Goal: Task Accomplishment & Management: Use online tool/utility

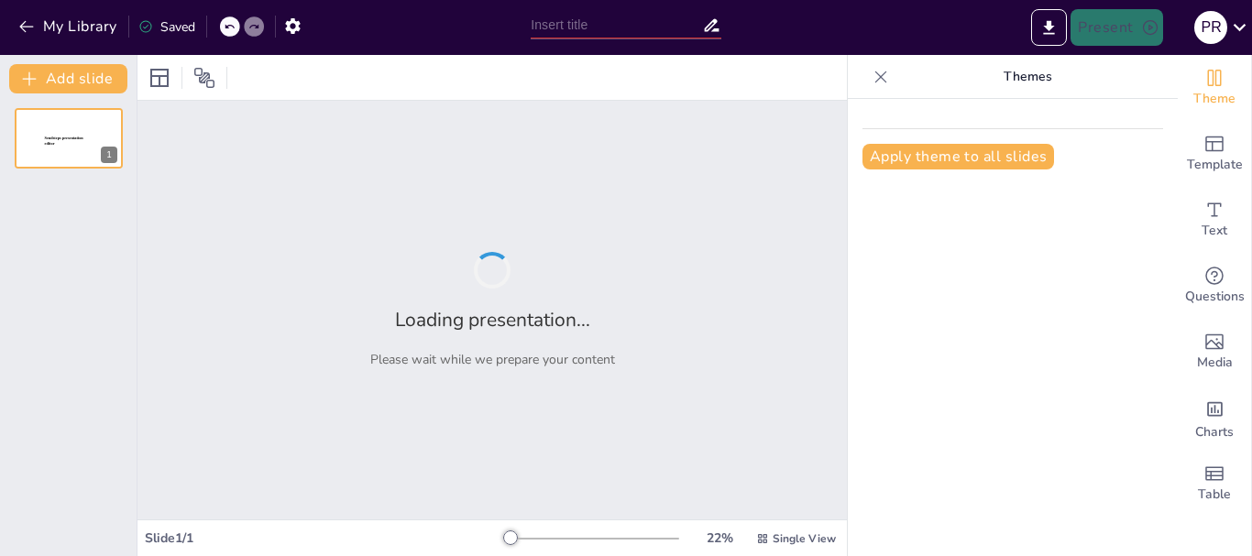
type input "Los Elementos en la Naturaleza: Símbolos y Características"
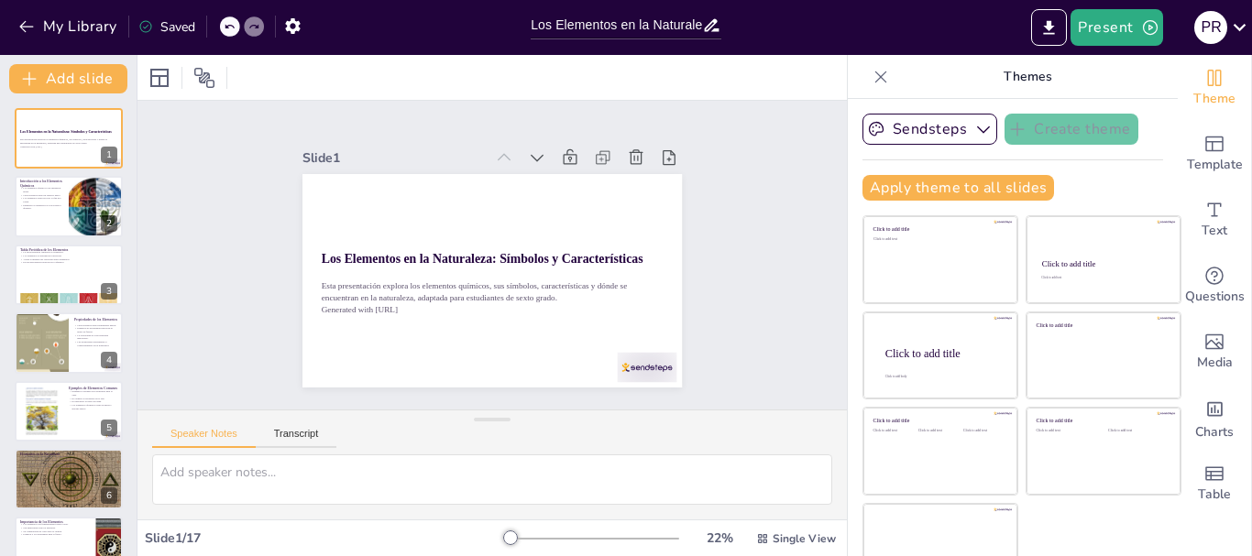
checkbox input "true"
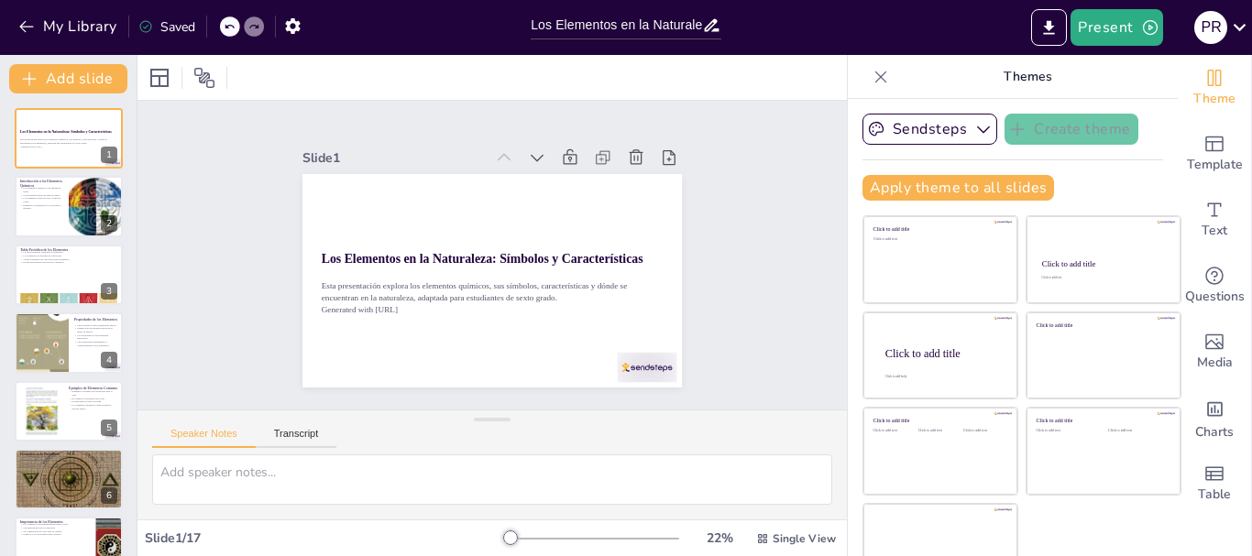
checkbox input "true"
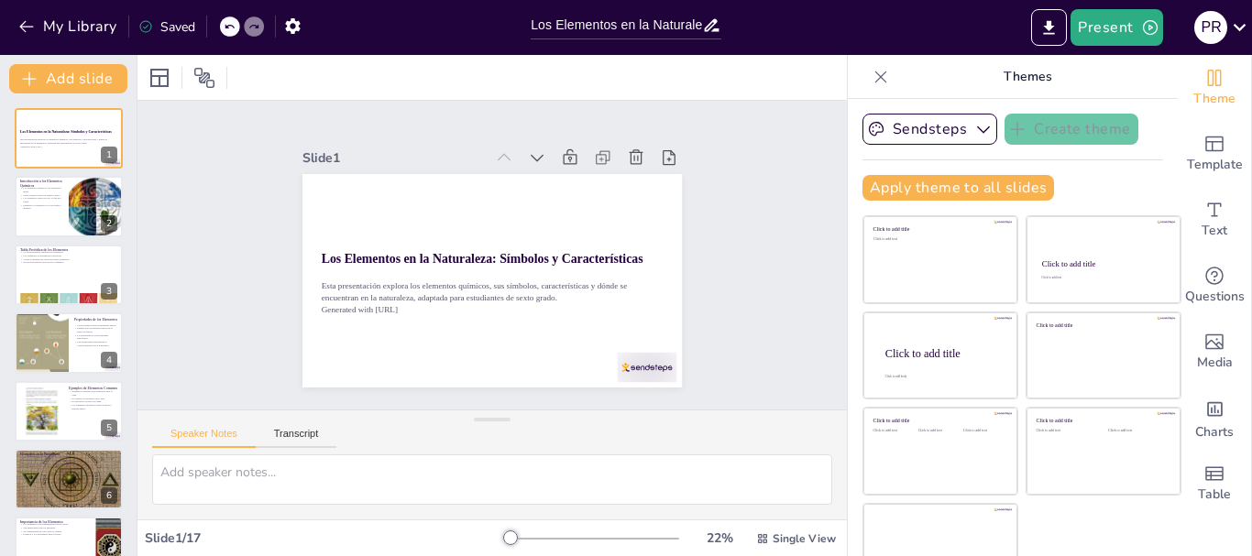
checkbox input "true"
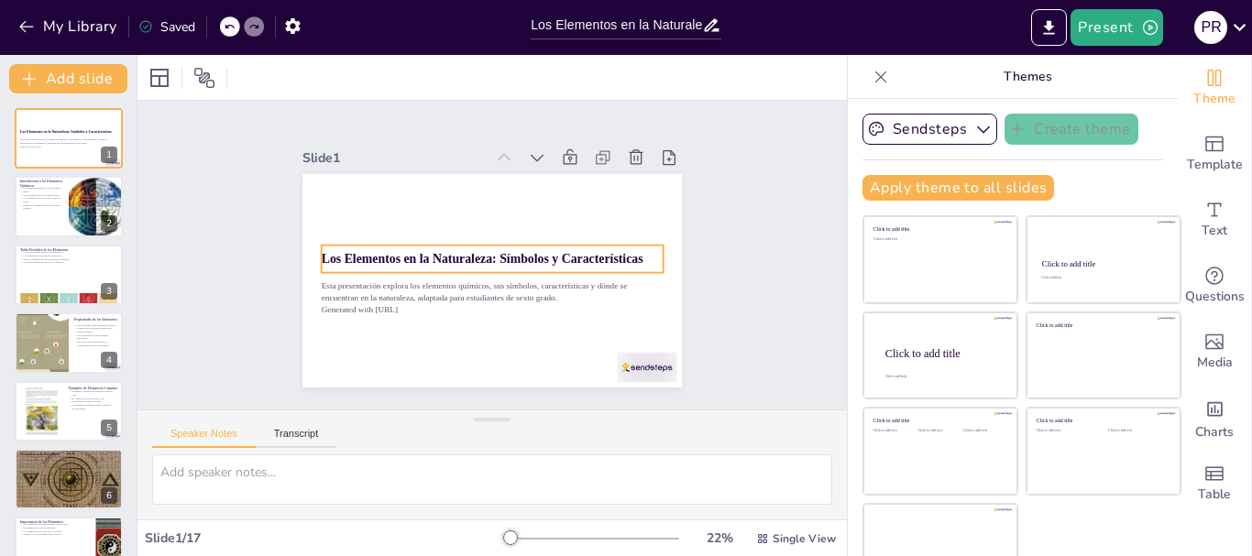
checkbox input "true"
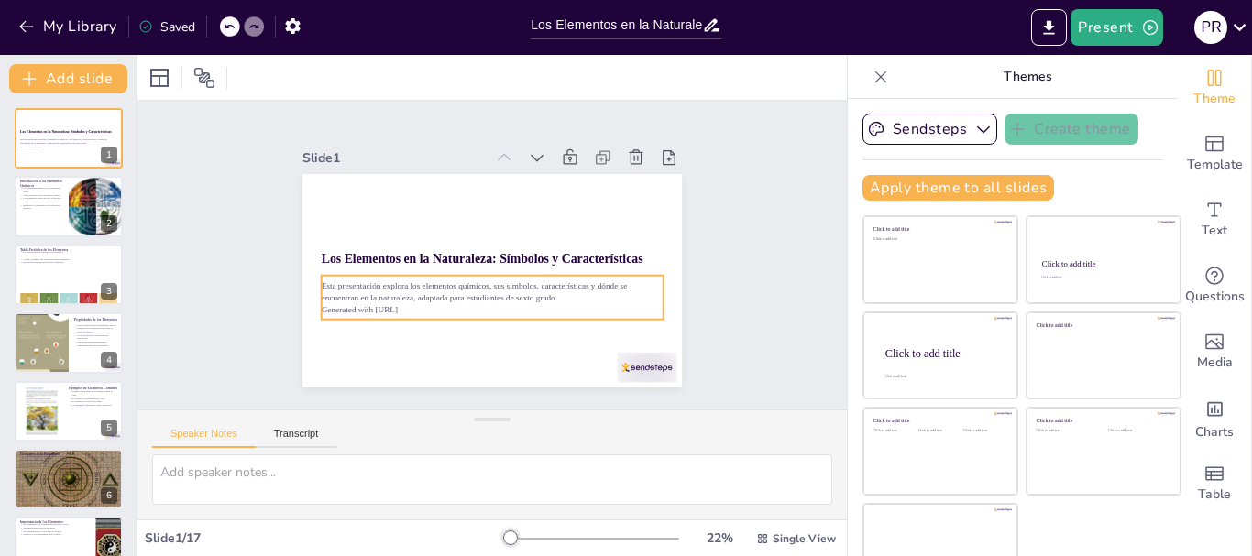
checkbox input "true"
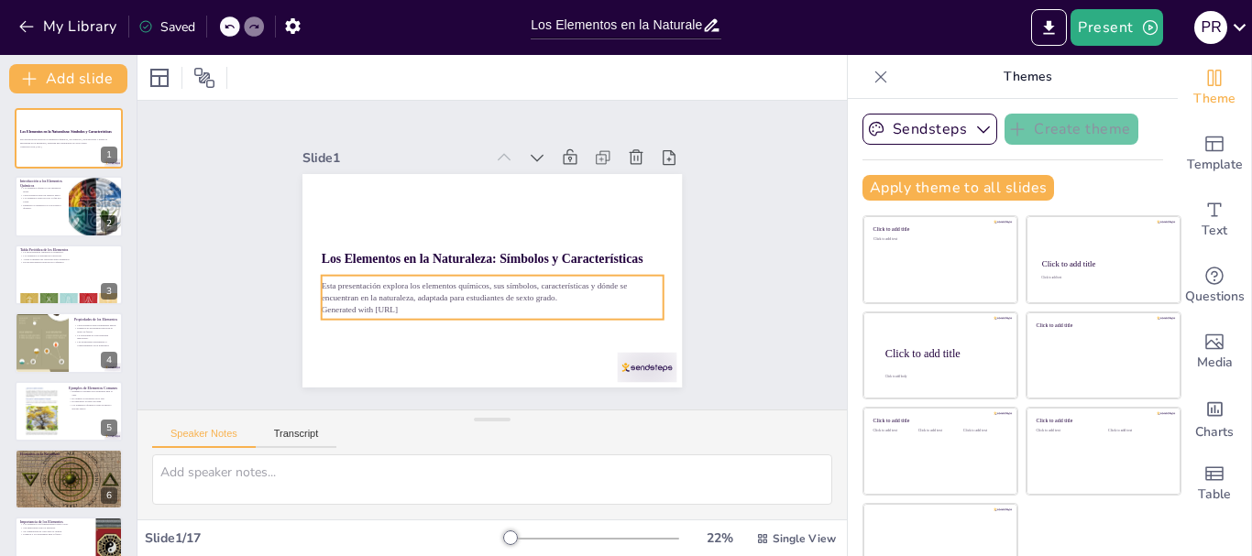
checkbox input "true"
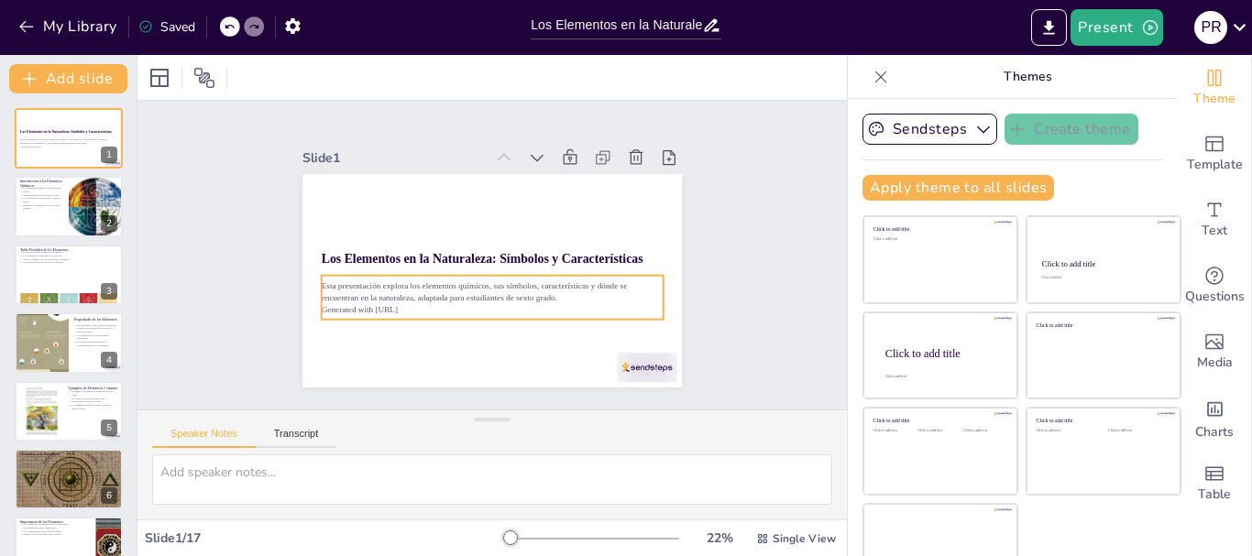
checkbox input "true"
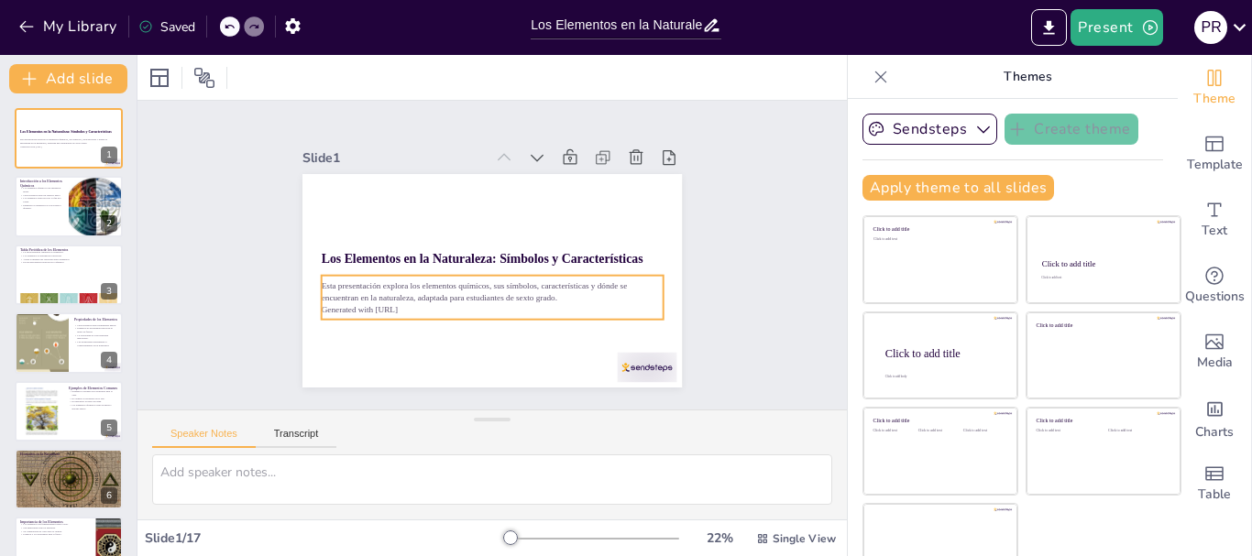
checkbox input "true"
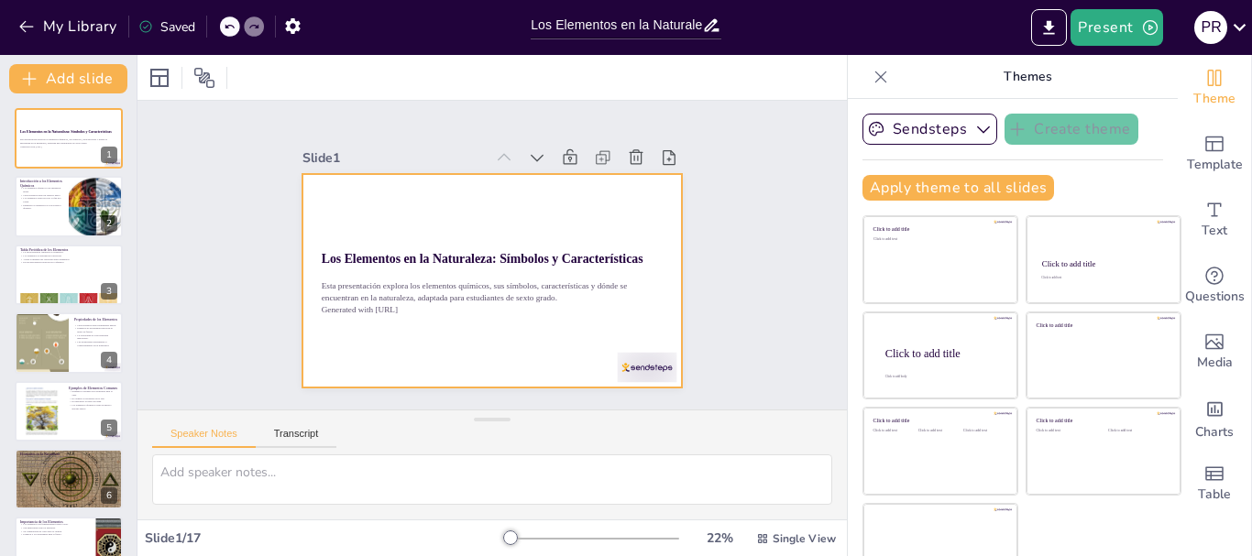
checkbox input "true"
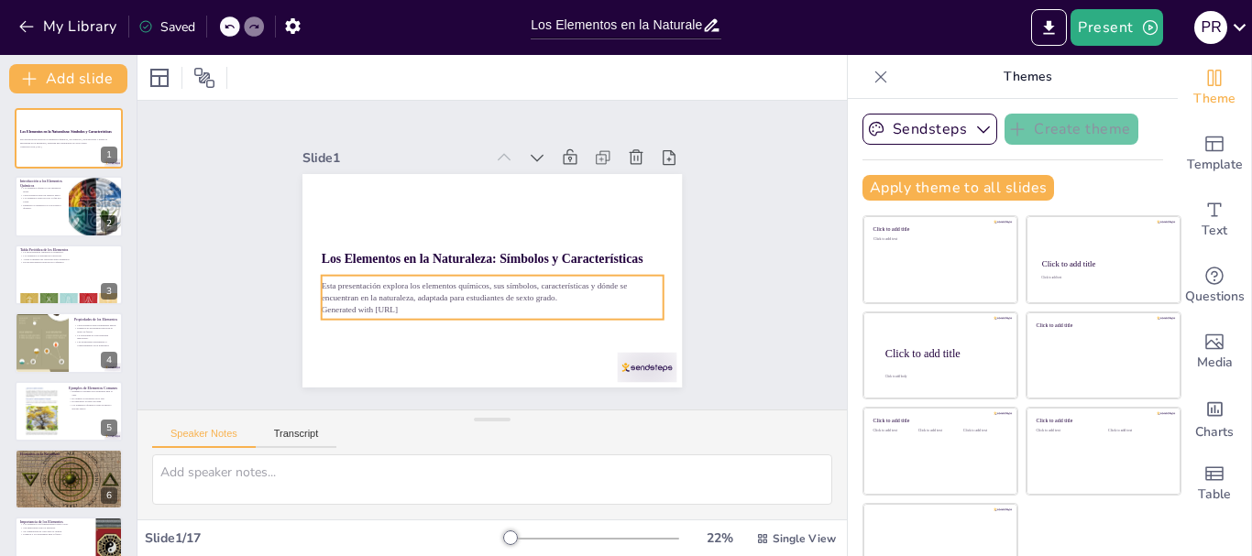
checkbox input "true"
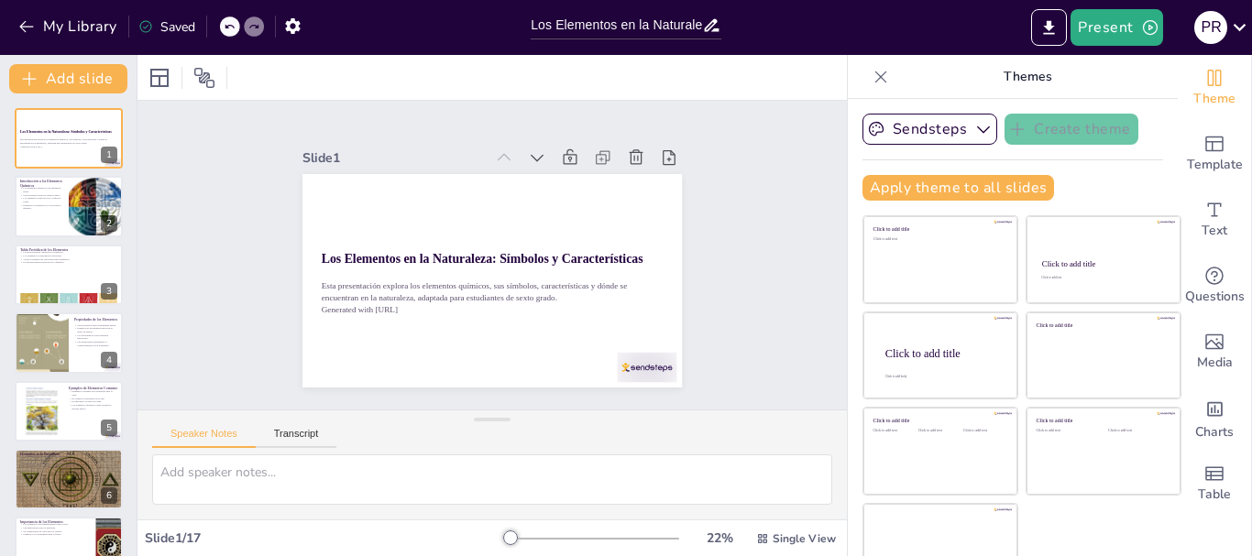
checkbox input "true"
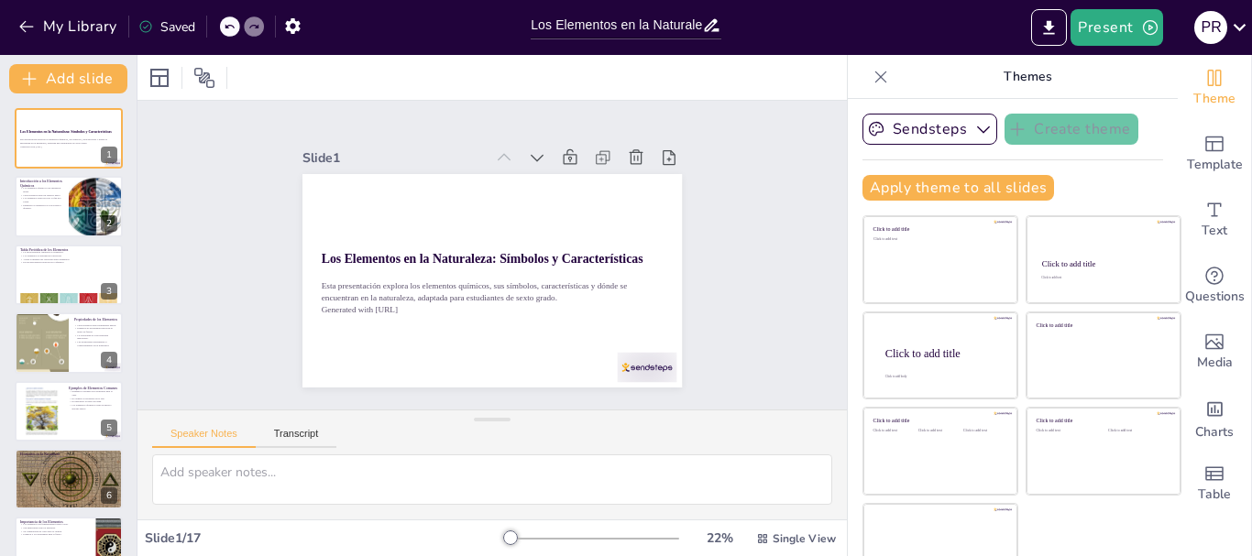
checkbox input "true"
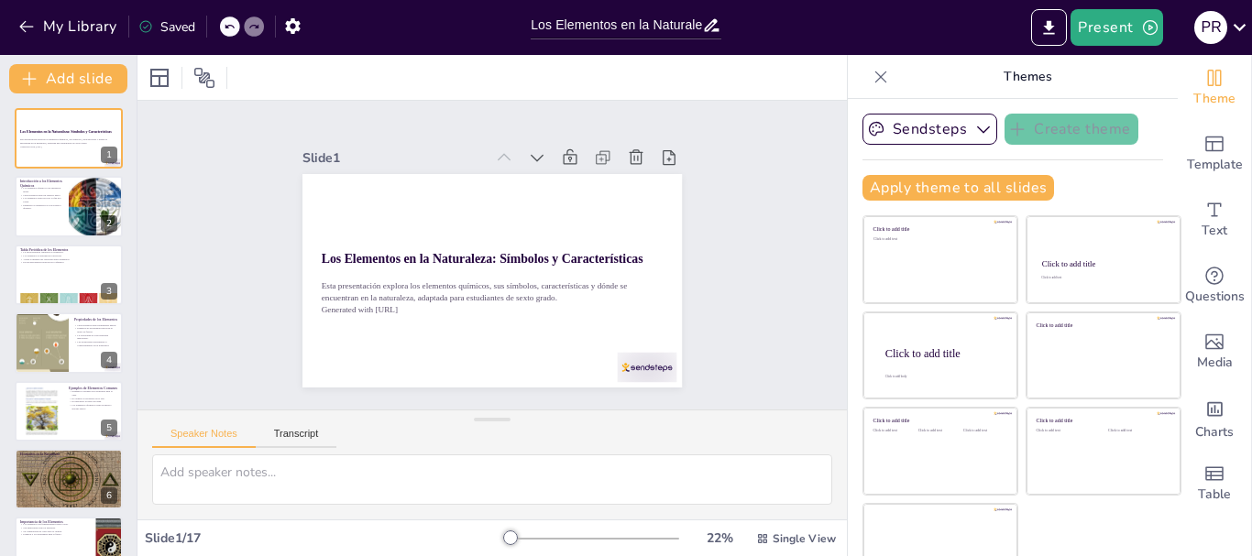
click at [716, 307] on div "Slide 1 Los Elementos en la Naturaleza: Símbolos y Características Esta present…" at bounding box center [491, 255] width 709 height 309
checkbox input "true"
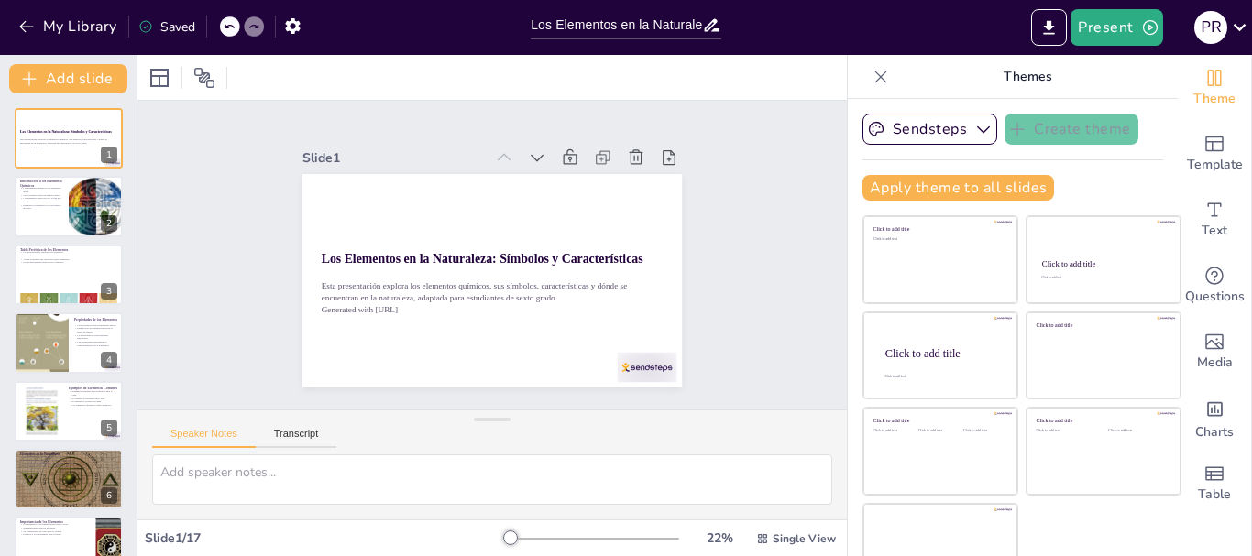
checkbox input "true"
click at [786, 384] on div "Slide 1 Los Elementos en la Naturaleza: Símbolos y Características Esta present…" at bounding box center [493, 255] width 738 height 381
checkbox input "true"
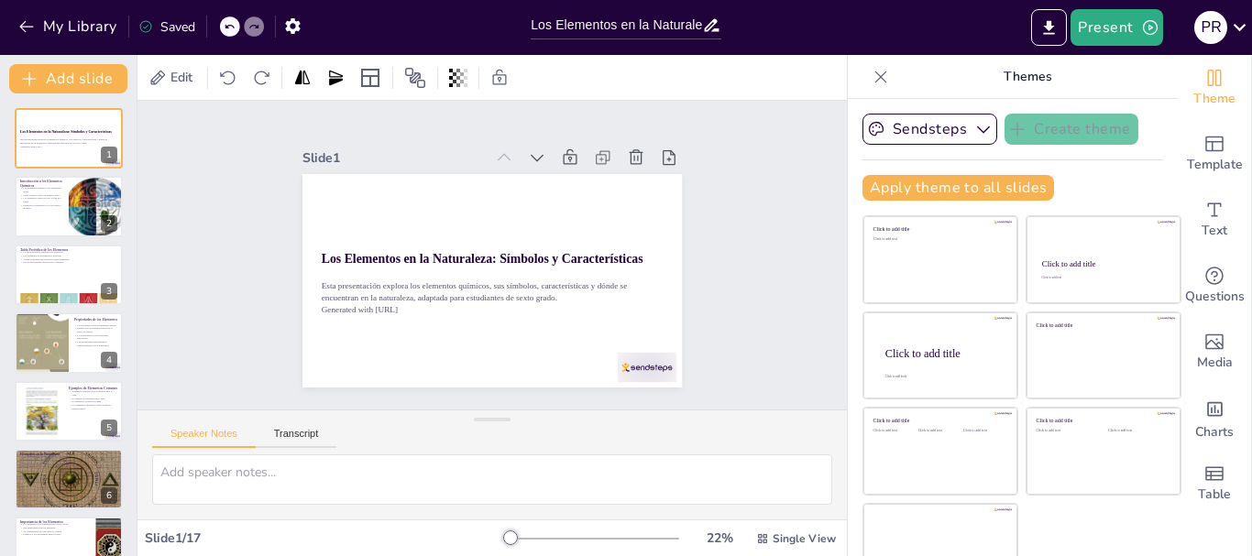
checkbox input "true"
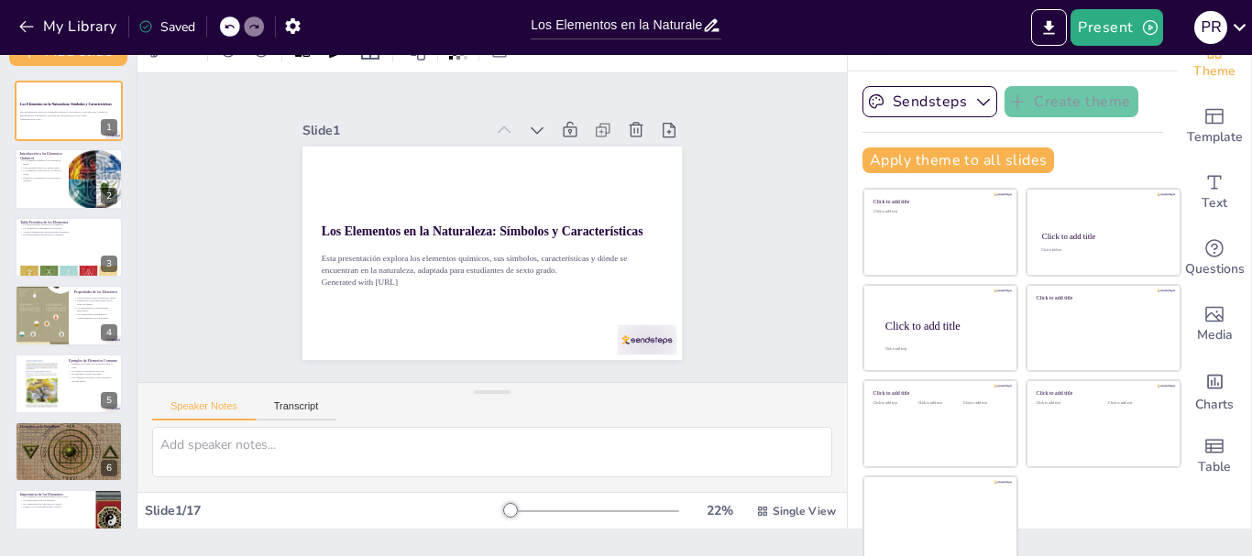
scroll to position [35, 0]
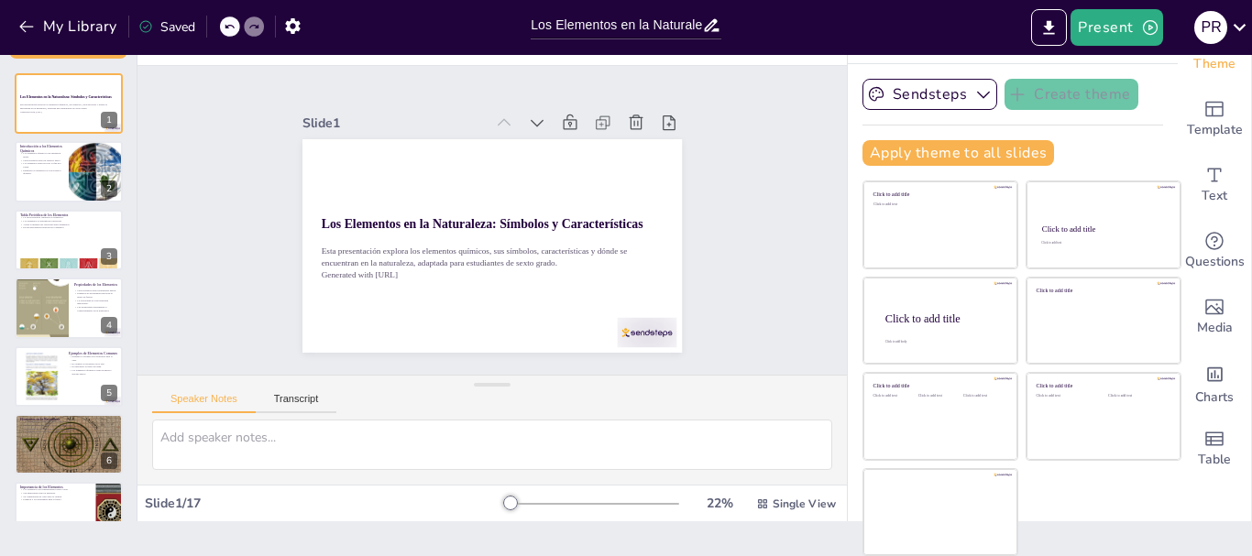
checkbox input "true"
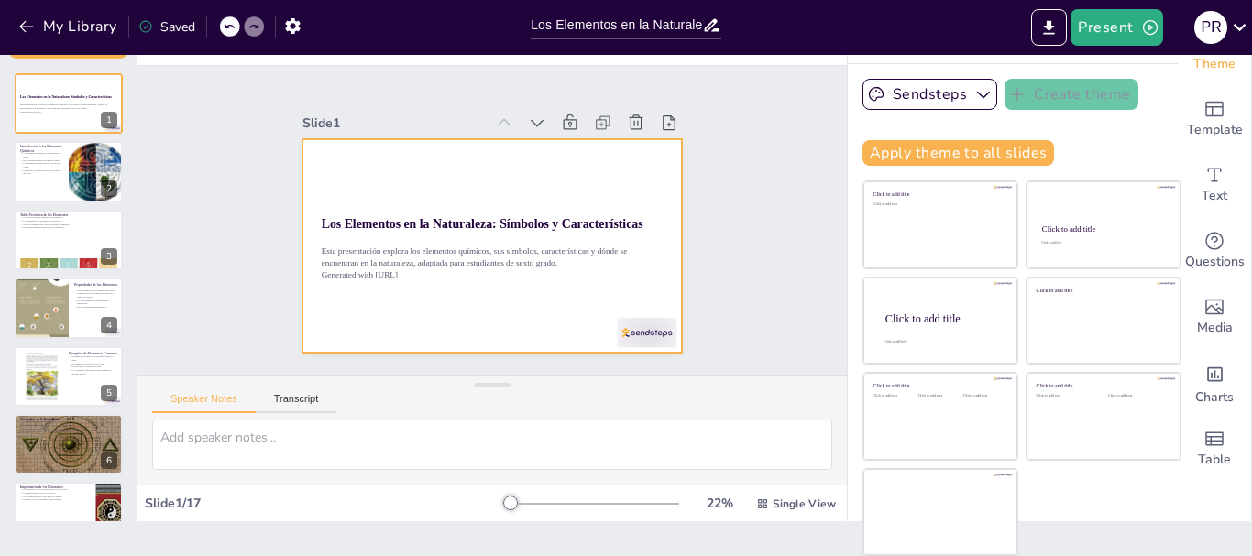
checkbox input "true"
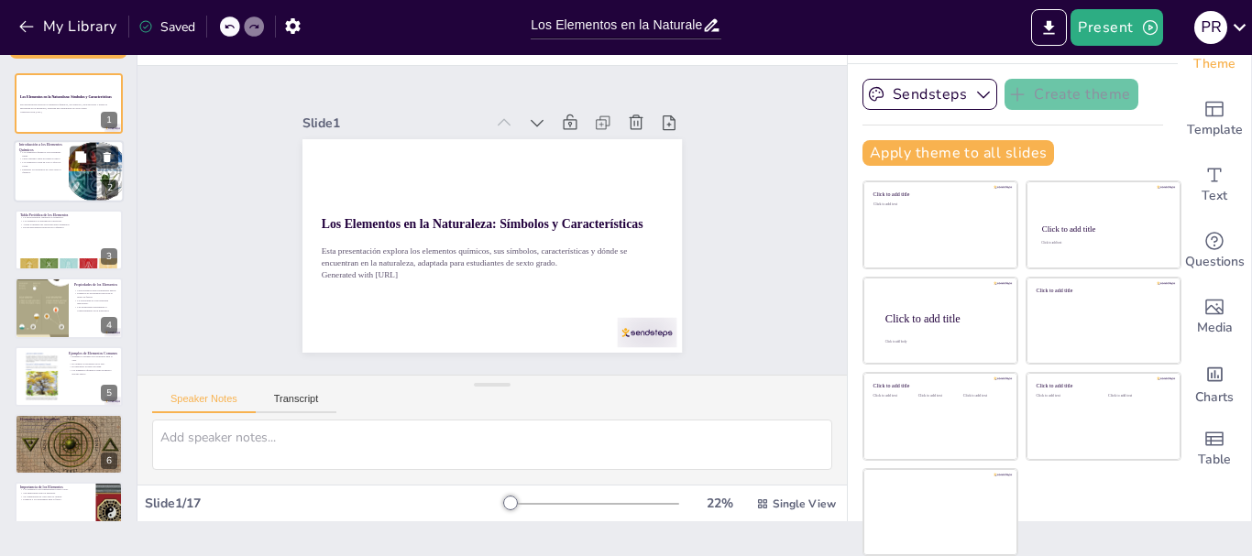
checkbox input "true"
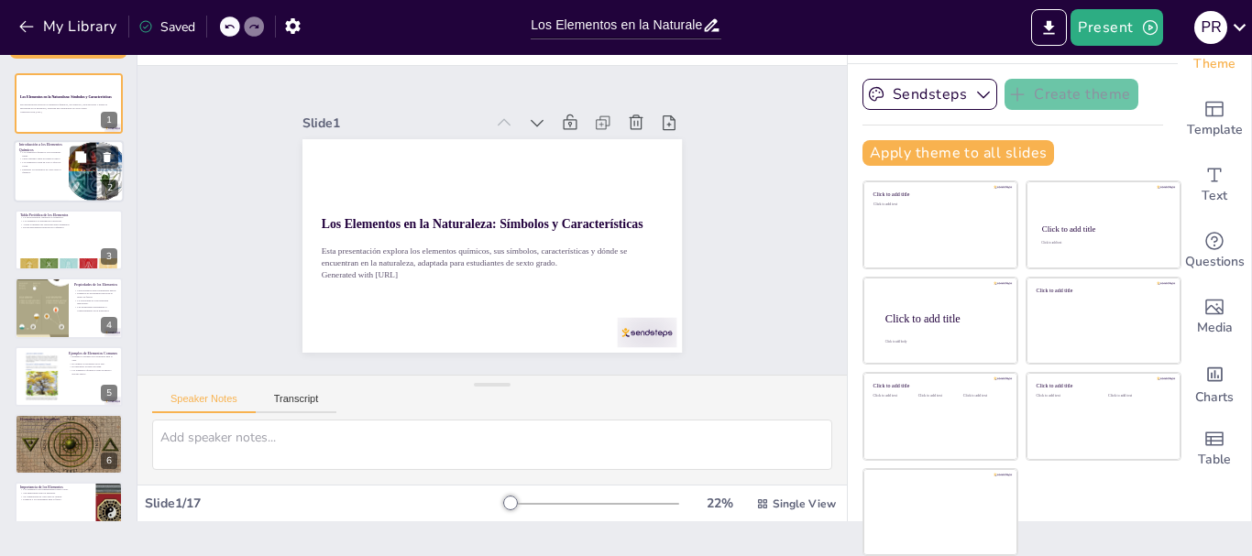
checkbox input "true"
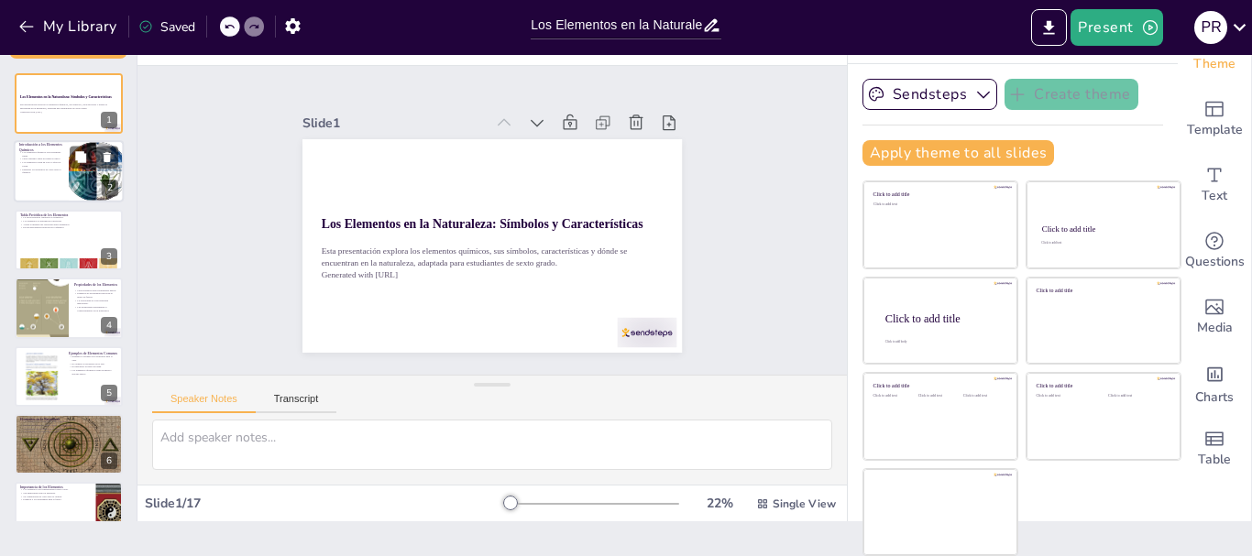
click at [39, 178] on div at bounding box center [69, 172] width 110 height 62
checkbox input "true"
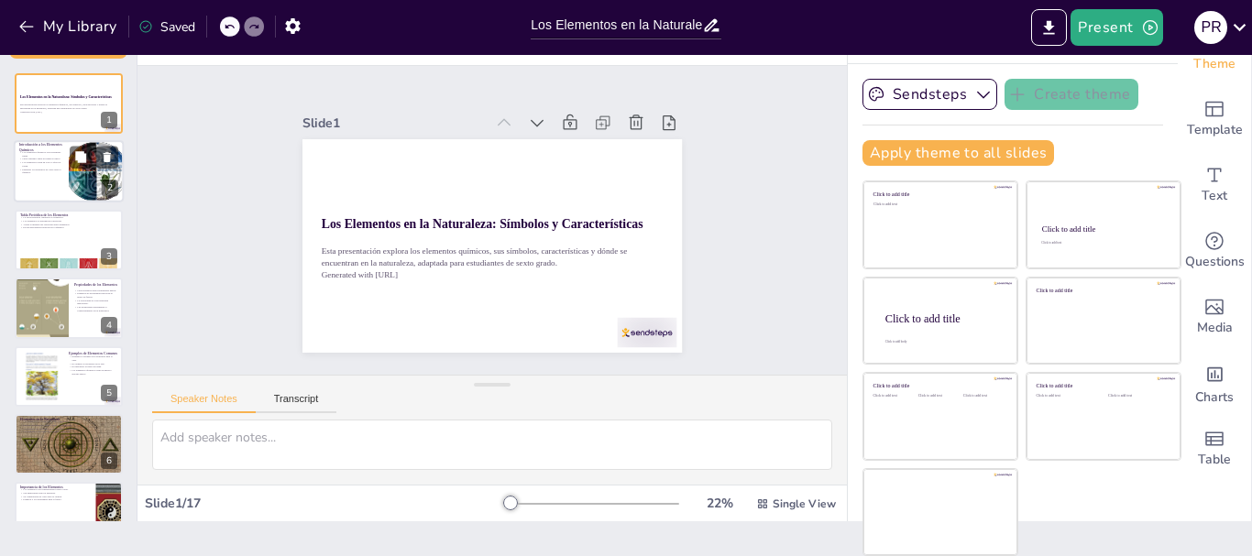
checkbox input "true"
type textarea "Los elementos químicos son la base de toda la materia. No se pueden descomponer…"
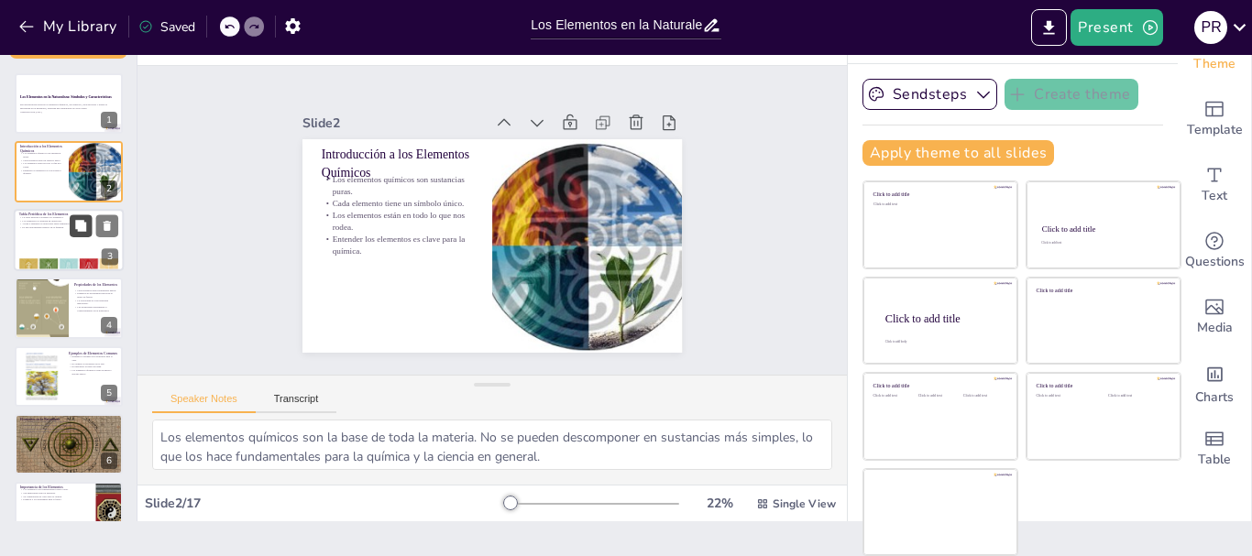
checkbox input "true"
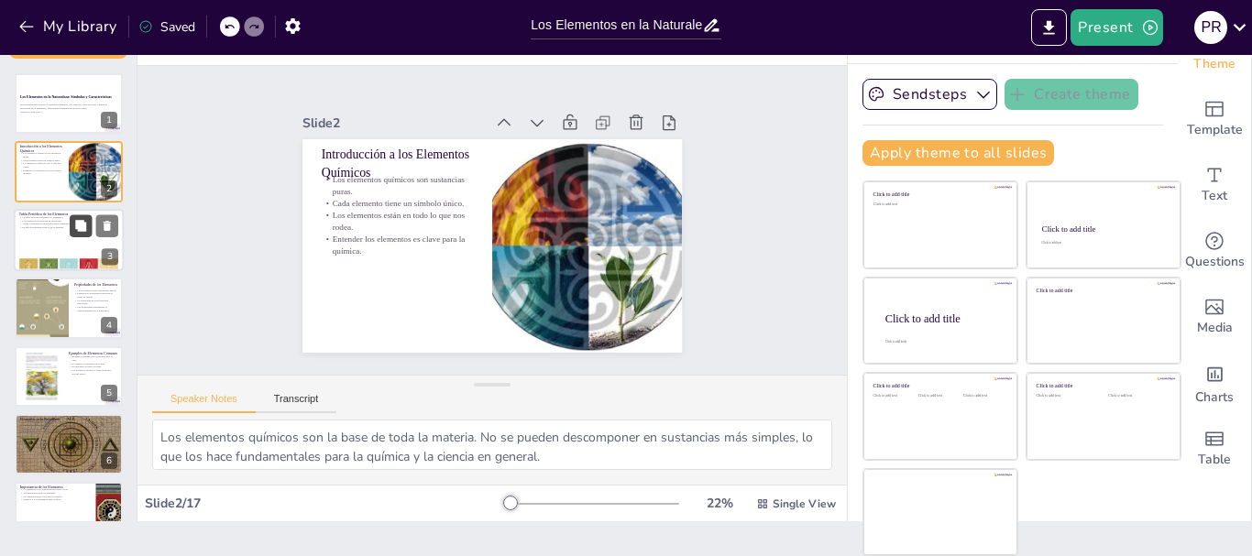
checkbox input "true"
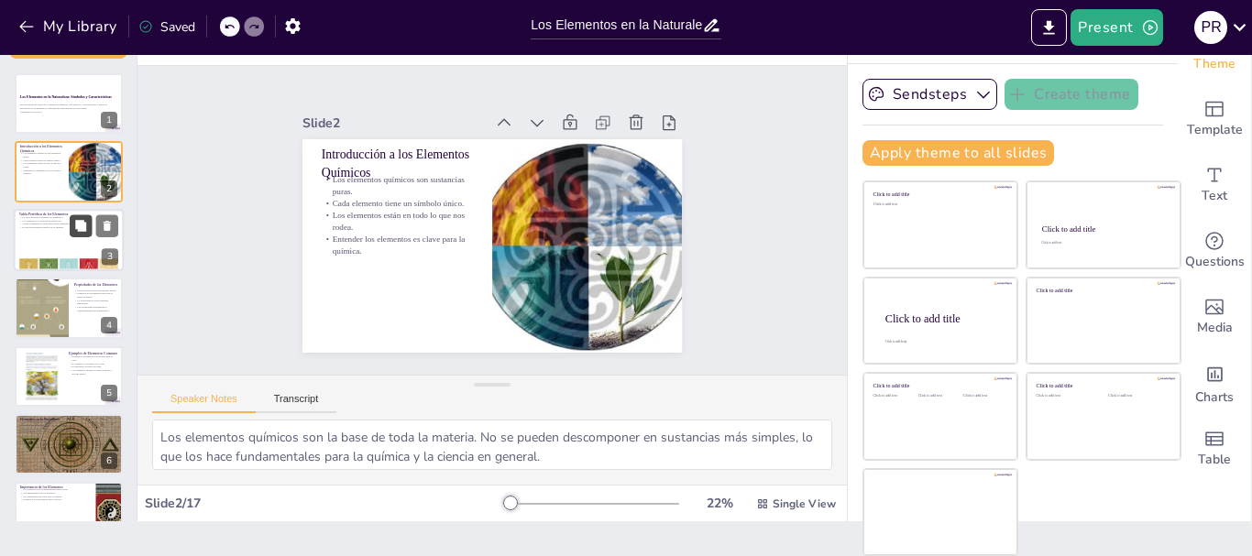
checkbox input "true"
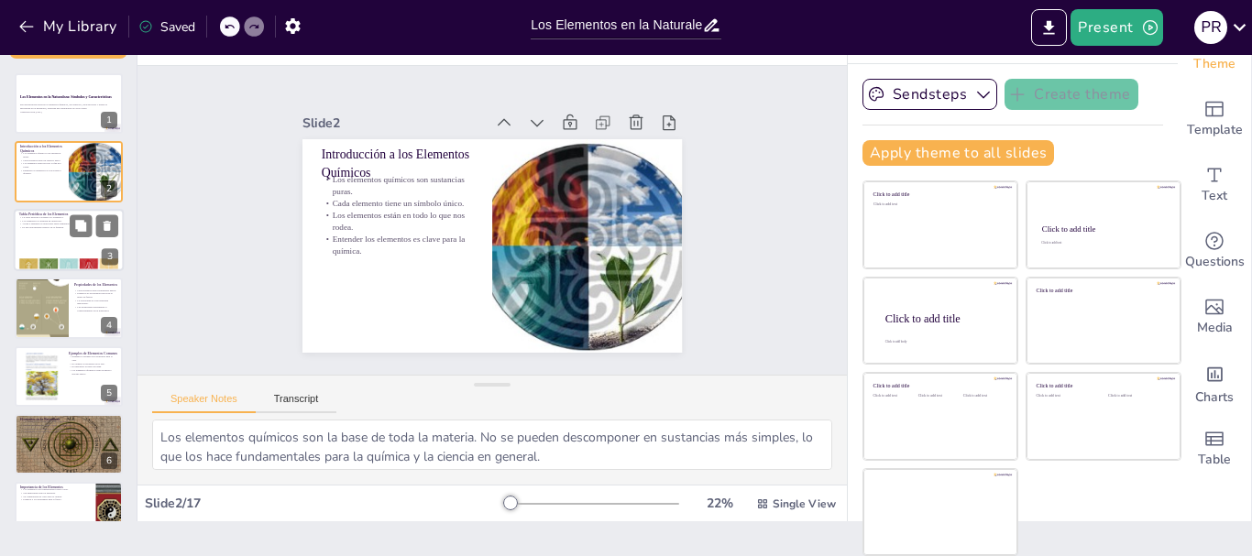
checkbox input "true"
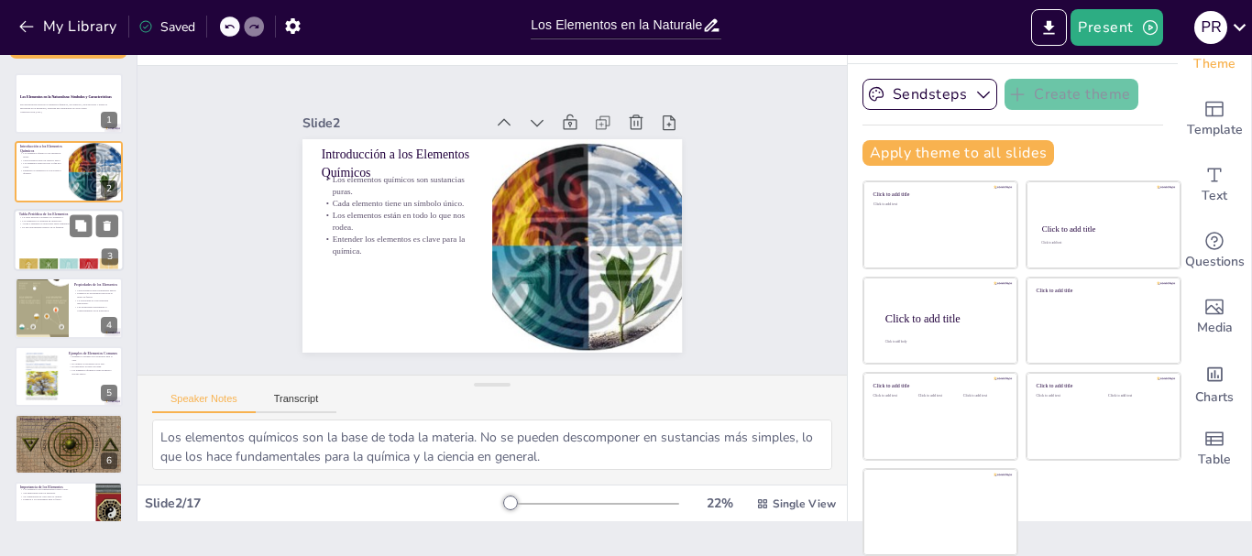
checkbox input "true"
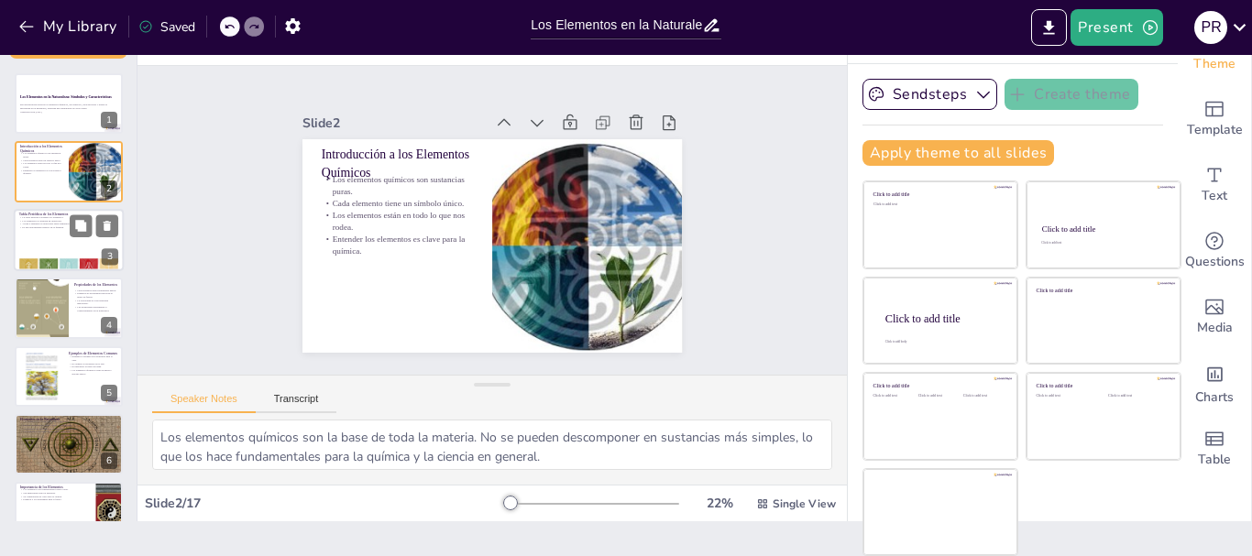
checkbox input "true"
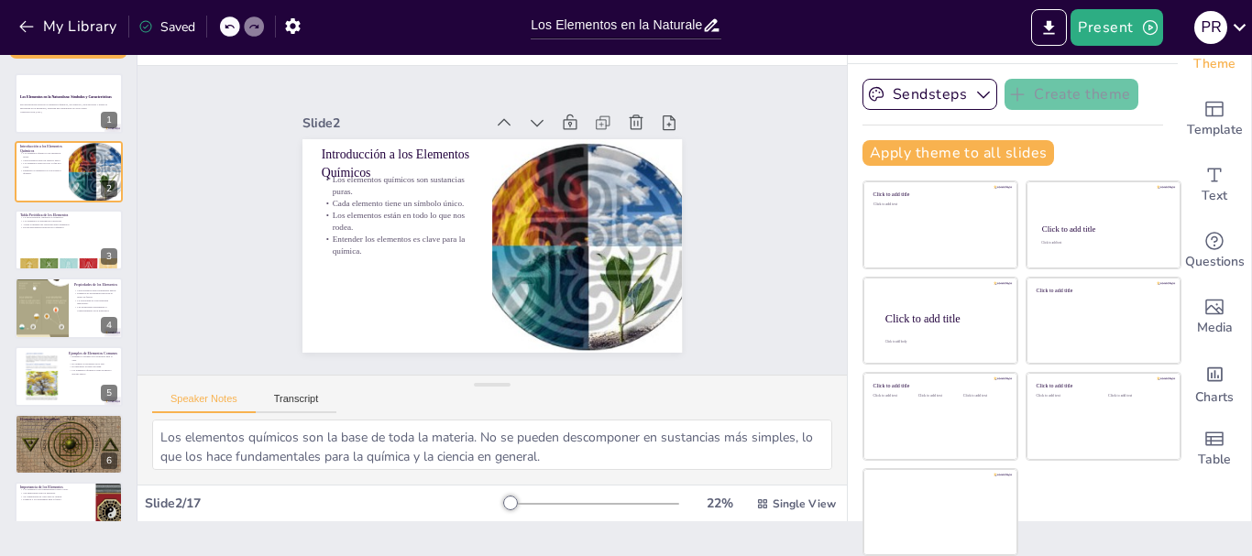
checkbox input "true"
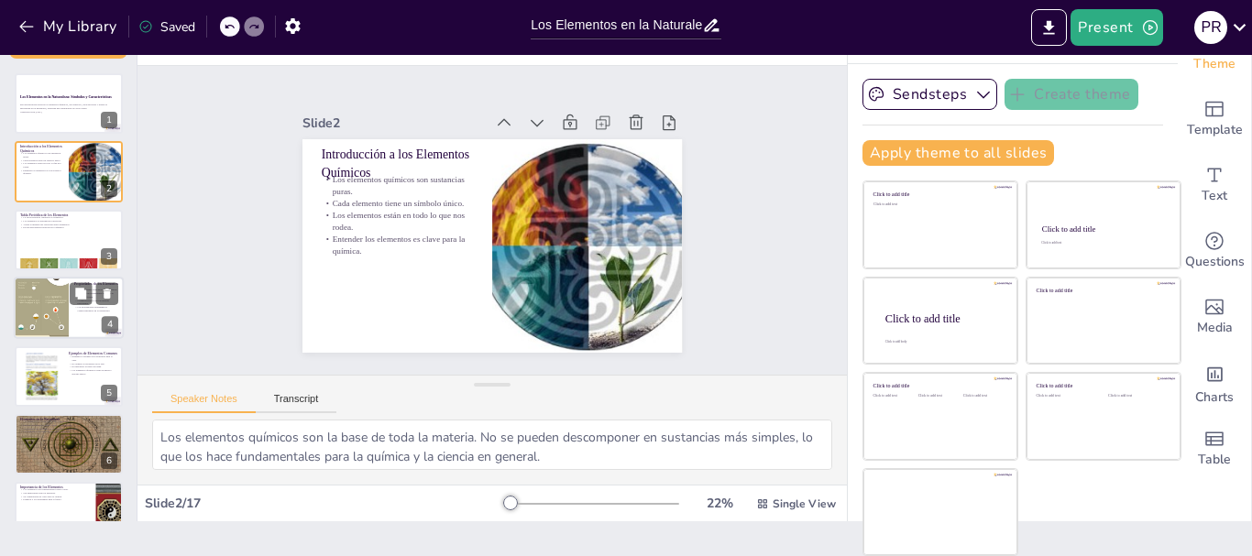
checkbox input "true"
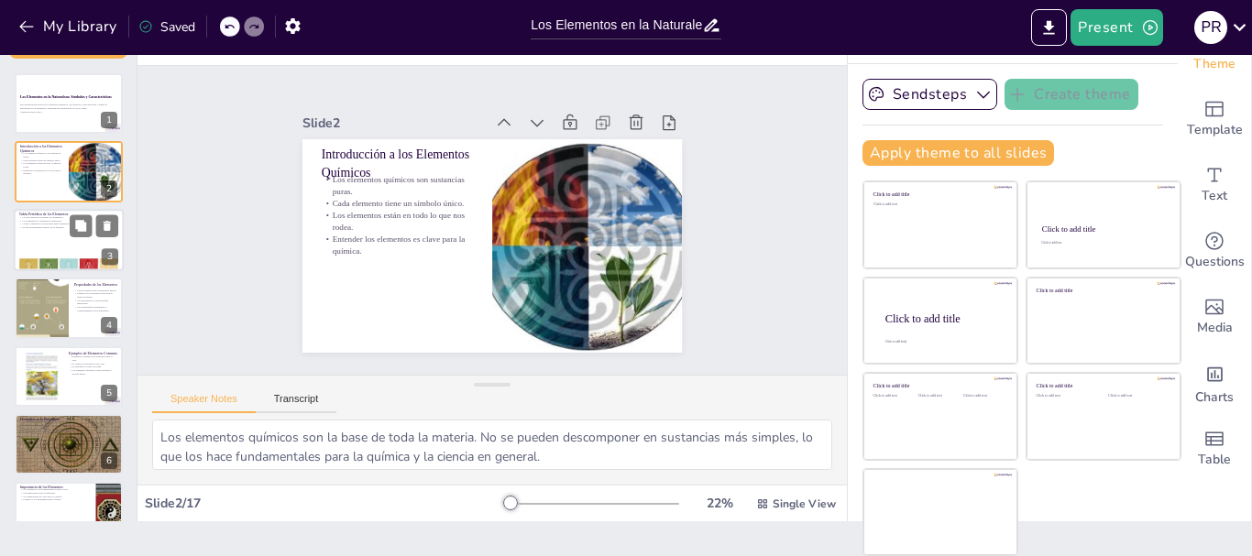
checkbox input "true"
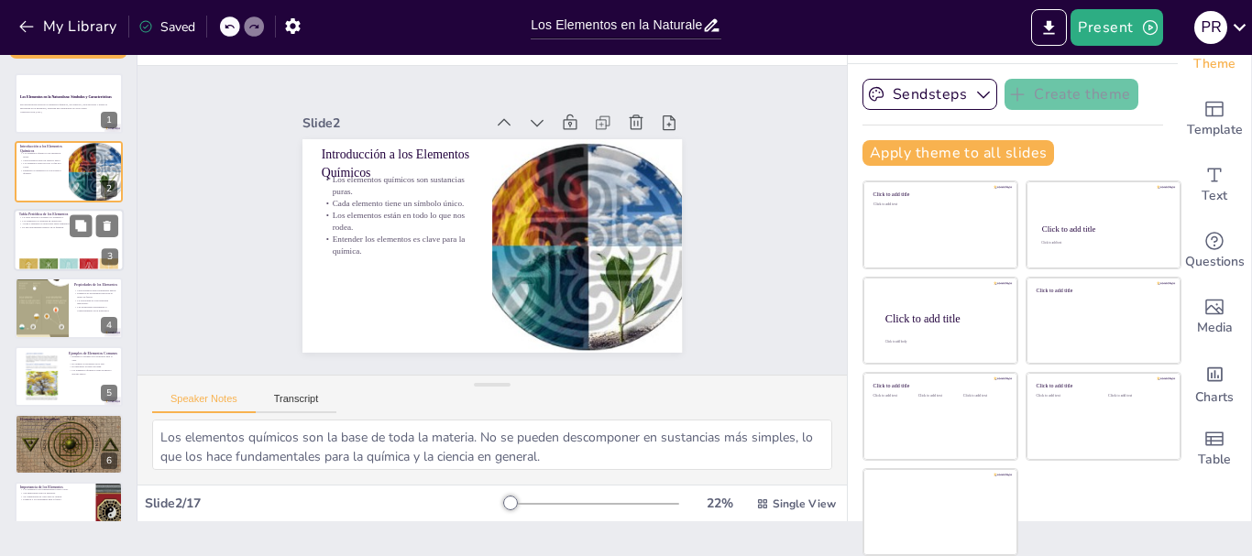
checkbox input "true"
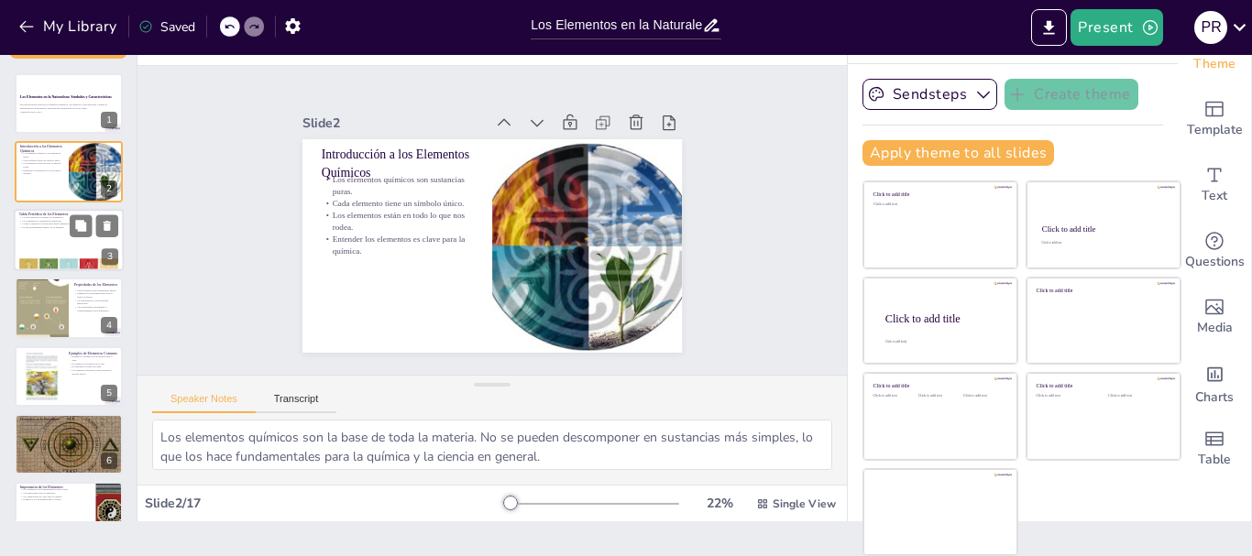
checkbox input "true"
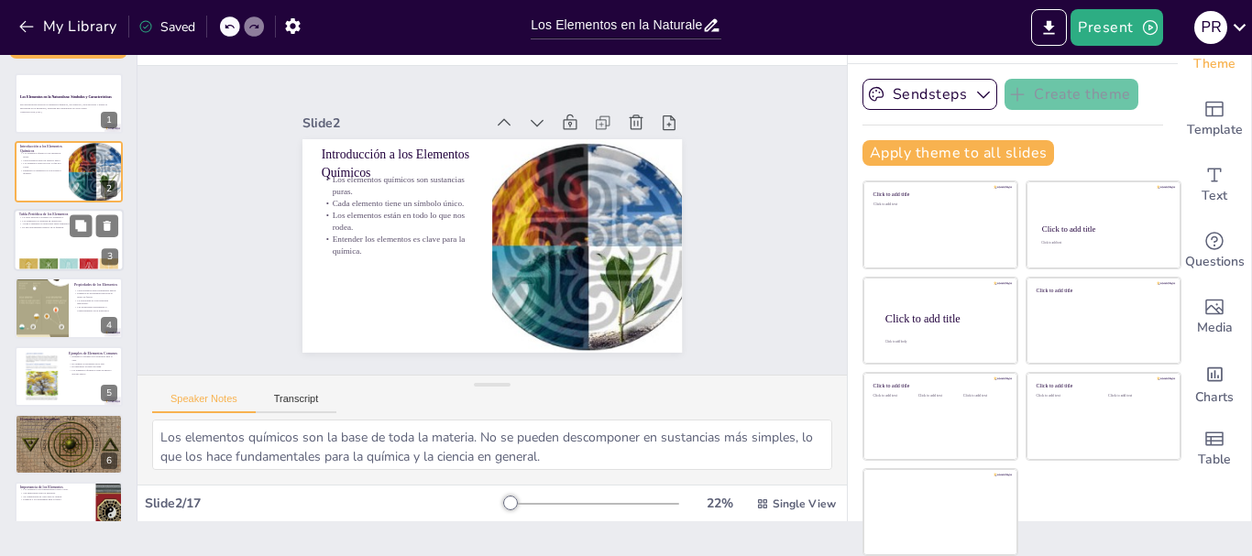
click at [51, 229] on p "Es una herramienta esencial en la química." at bounding box center [68, 227] width 99 height 4
checkbox input "true"
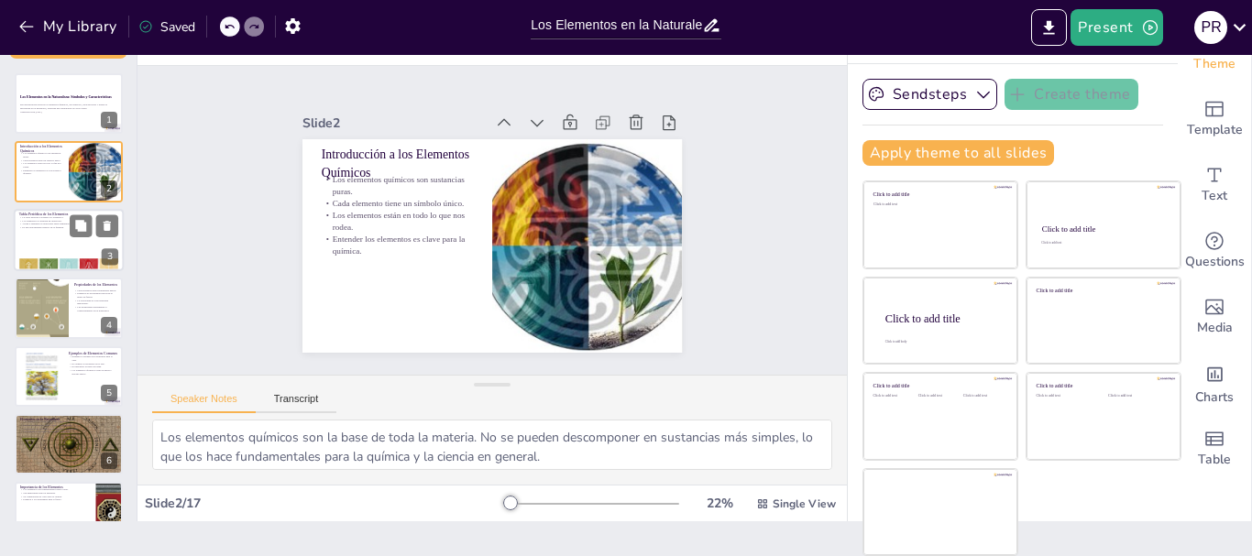
checkbox input "true"
type textarea "La tabla periódica es crucial para la química, ya que permite a los científicos…"
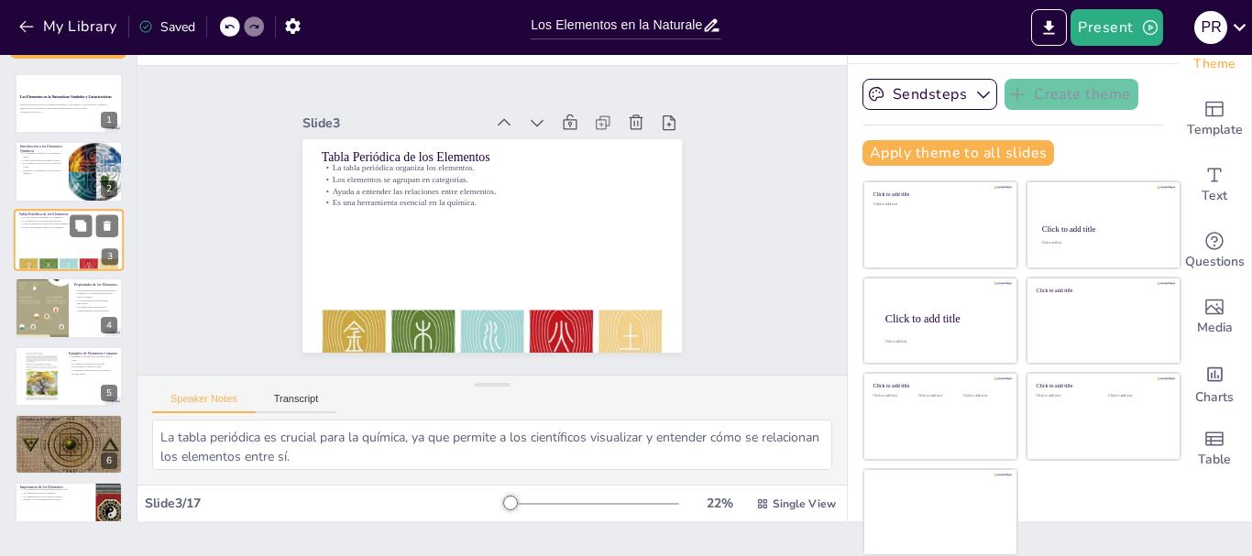
checkbox input "true"
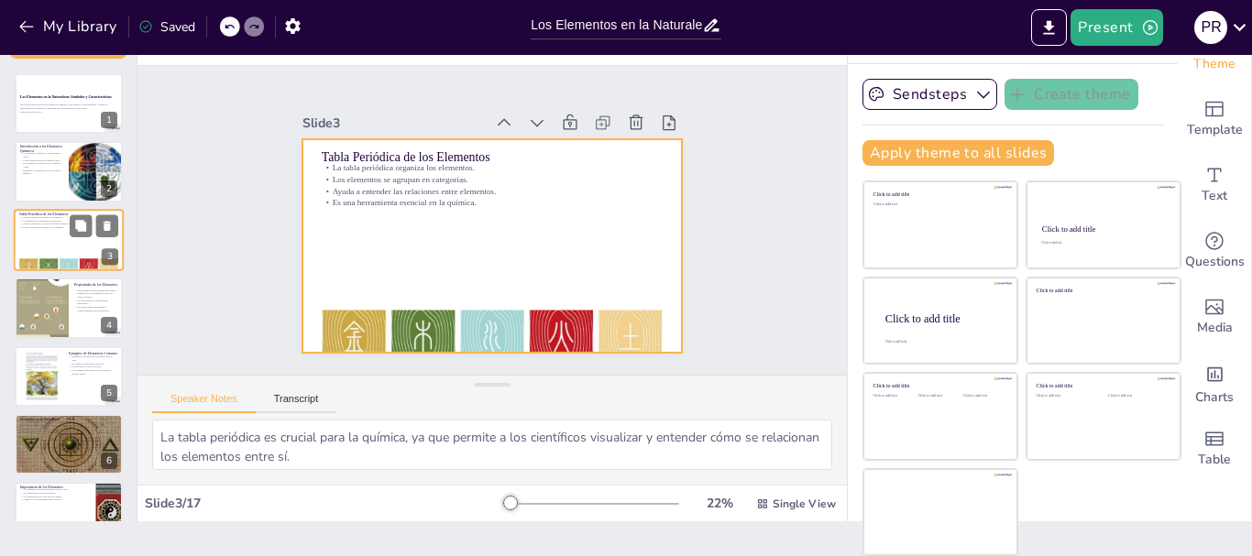
checkbox input "true"
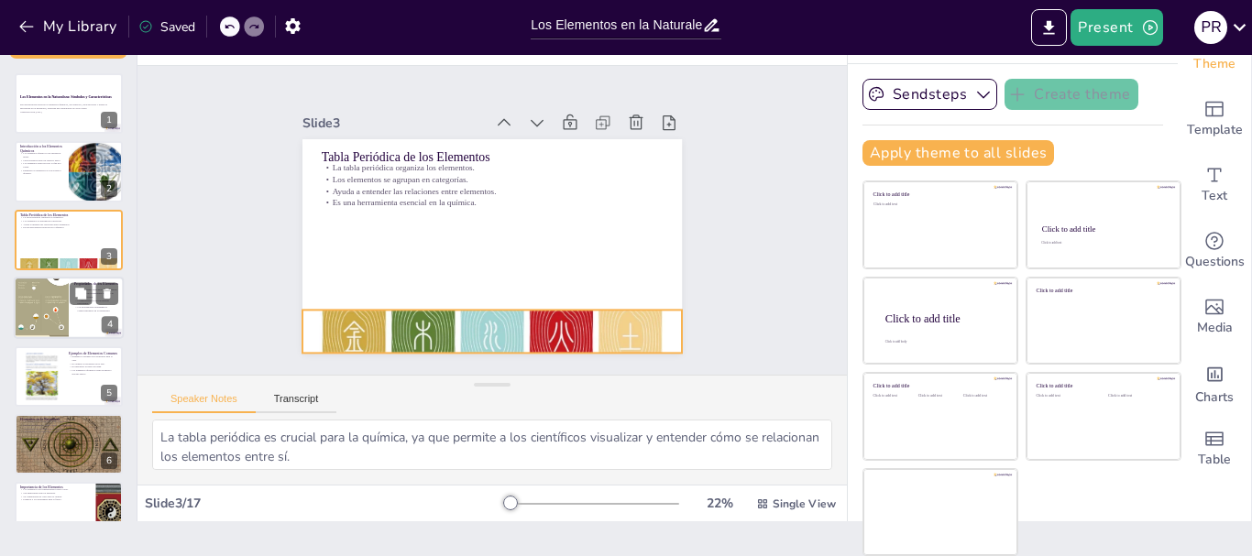
checkbox input "true"
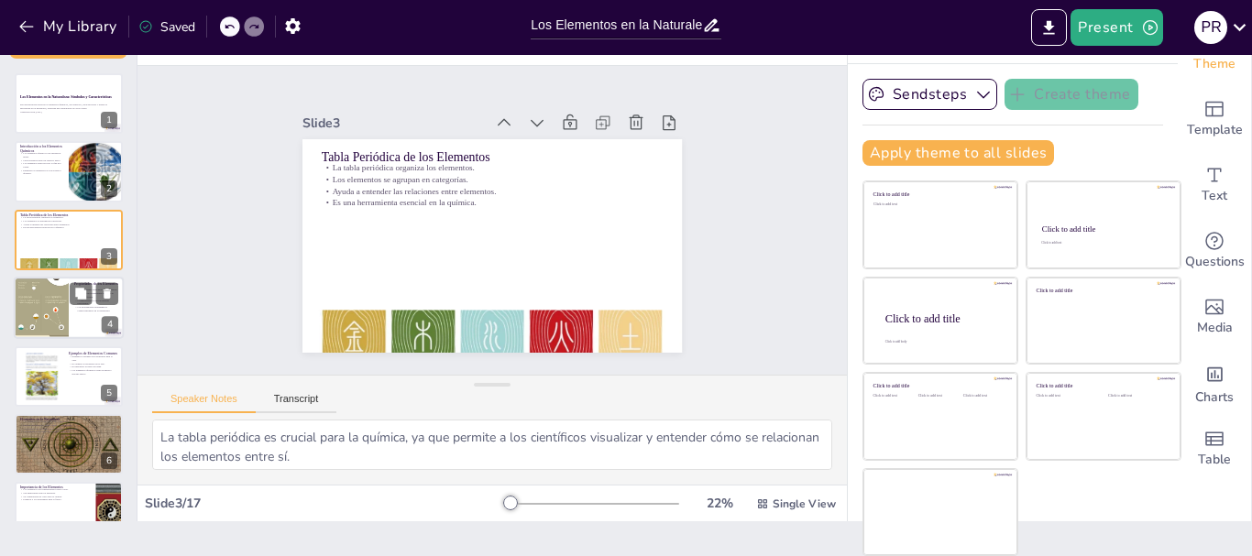
checkbox input "true"
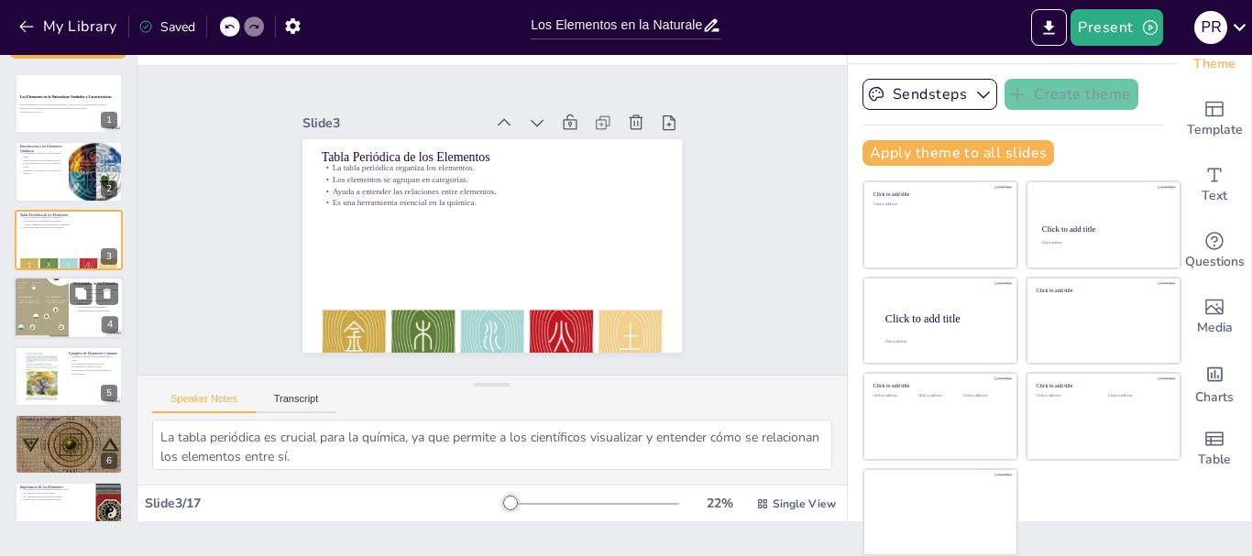
click at [54, 289] on div at bounding box center [41, 308] width 55 height 127
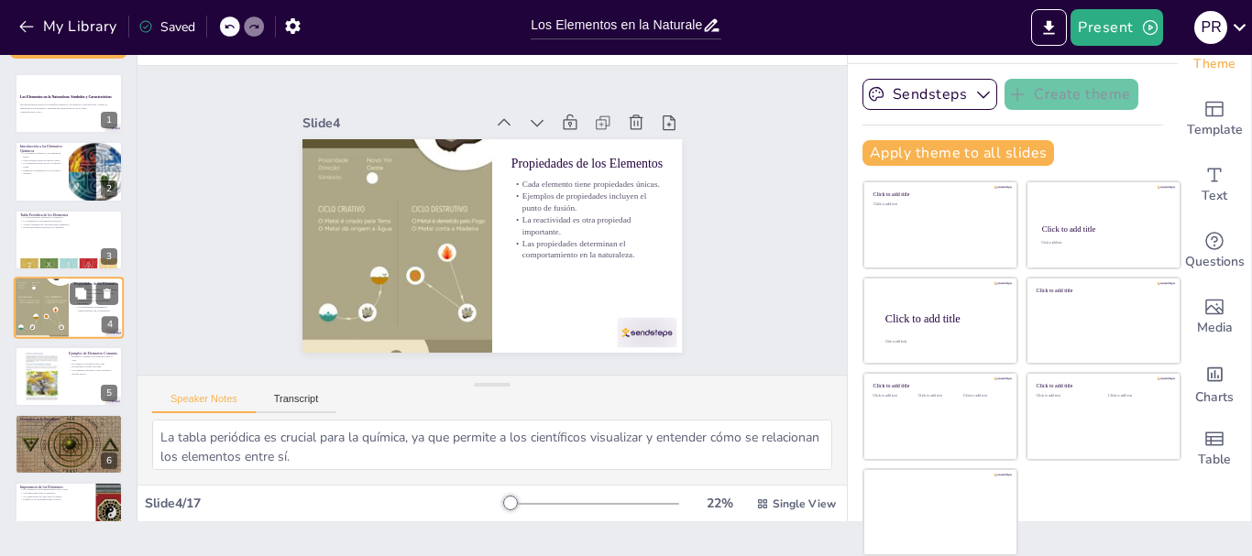
checkbox input "true"
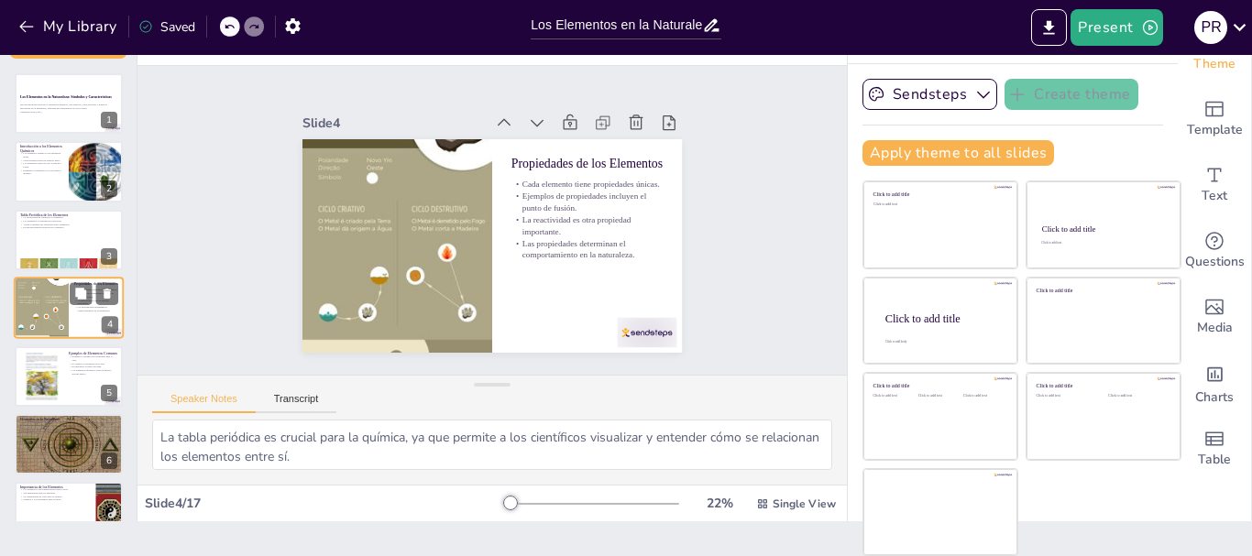
type textarea "Las propiedades de los elementos son fundamentales para la química. Comprender …"
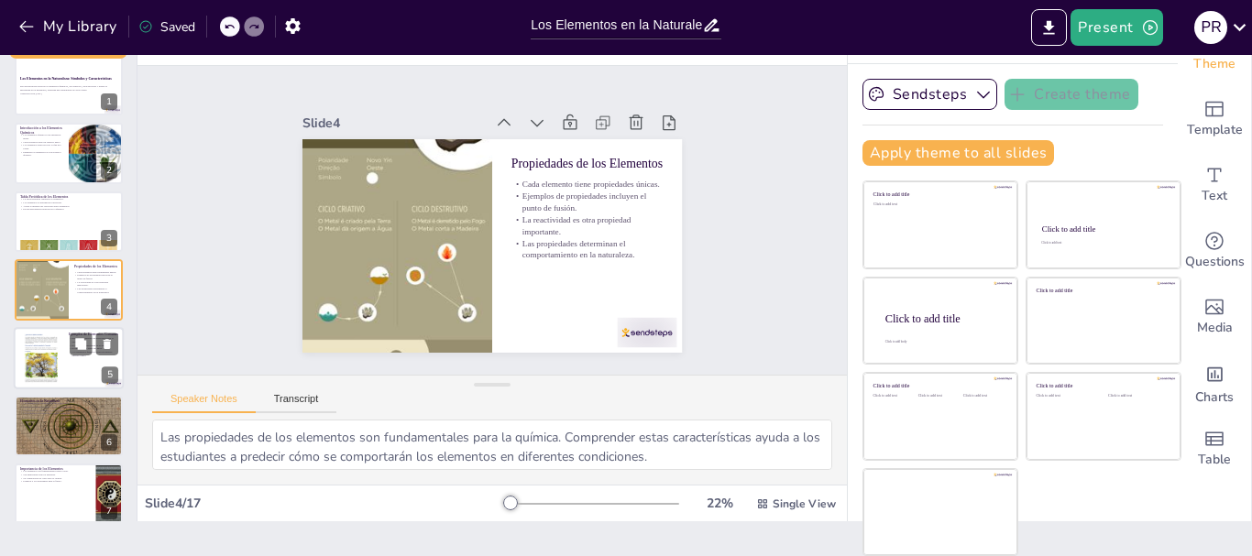
checkbox input "true"
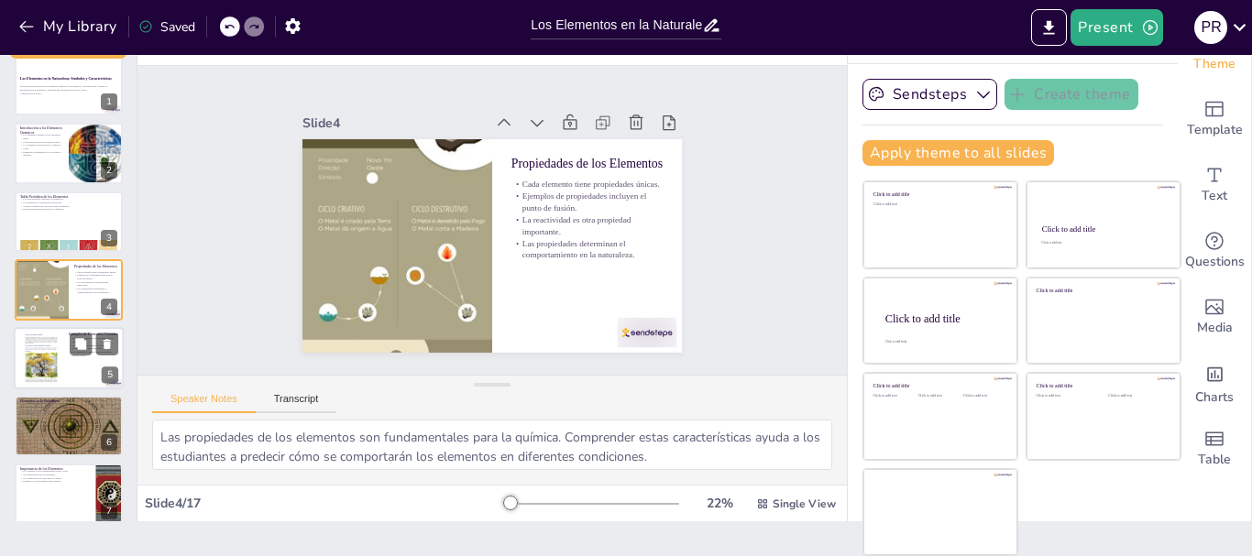
checkbox input "true"
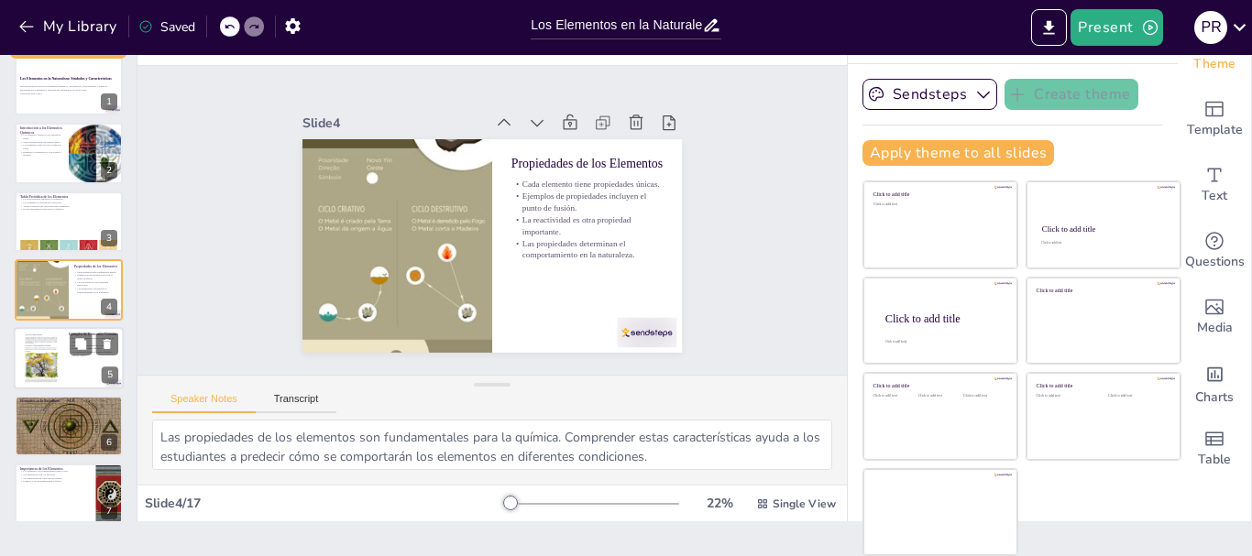
checkbox input "true"
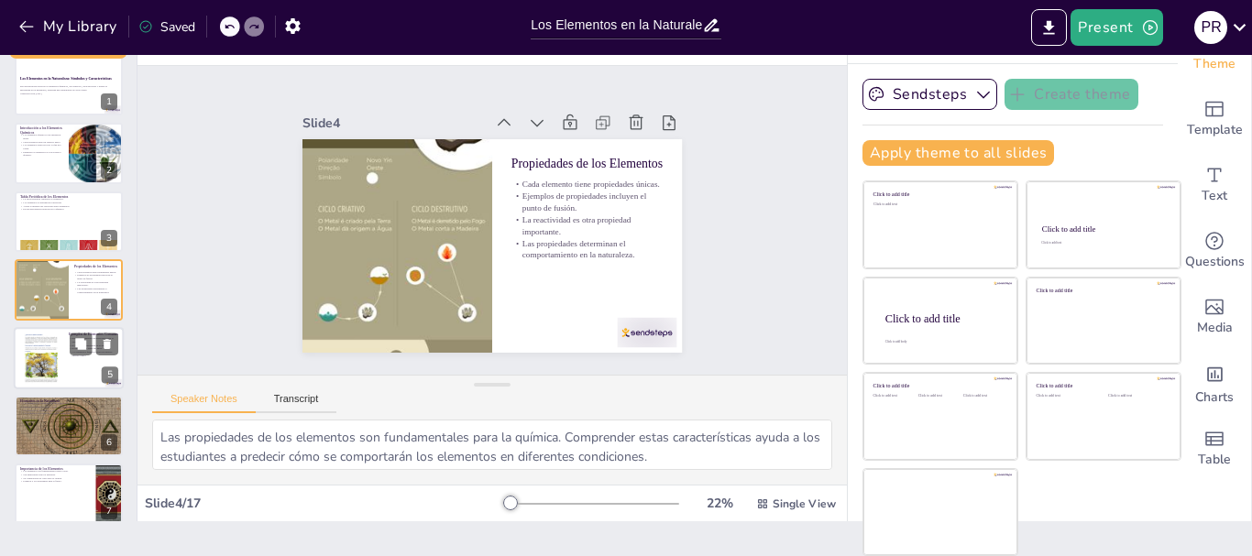
click at [69, 360] on div at bounding box center [69, 358] width 110 height 62
checkbox input "true"
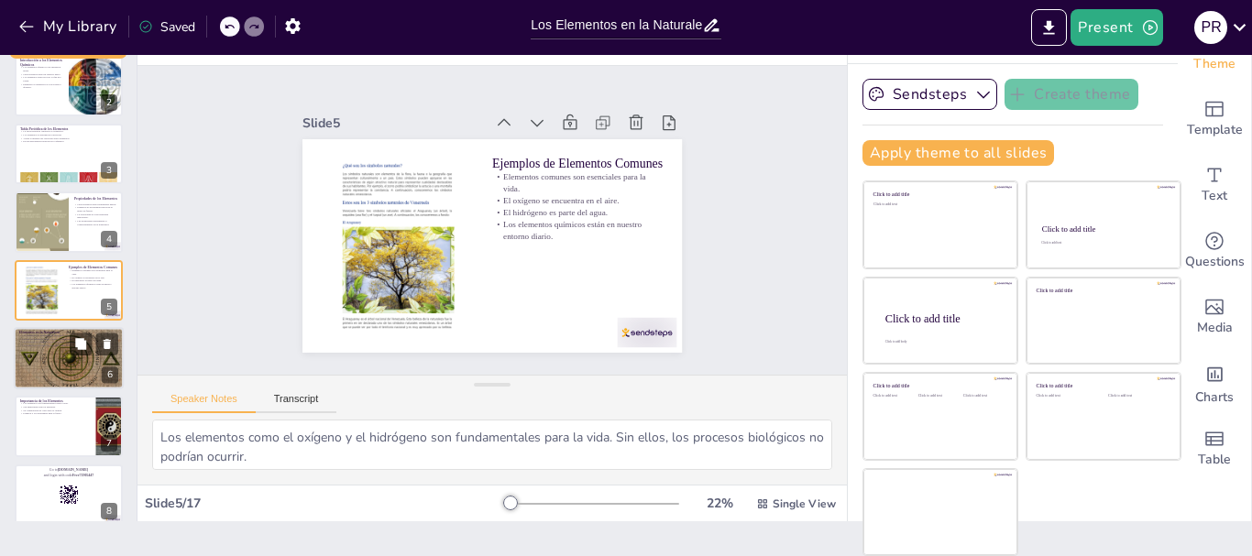
click at [52, 373] on div at bounding box center [69, 358] width 110 height 106
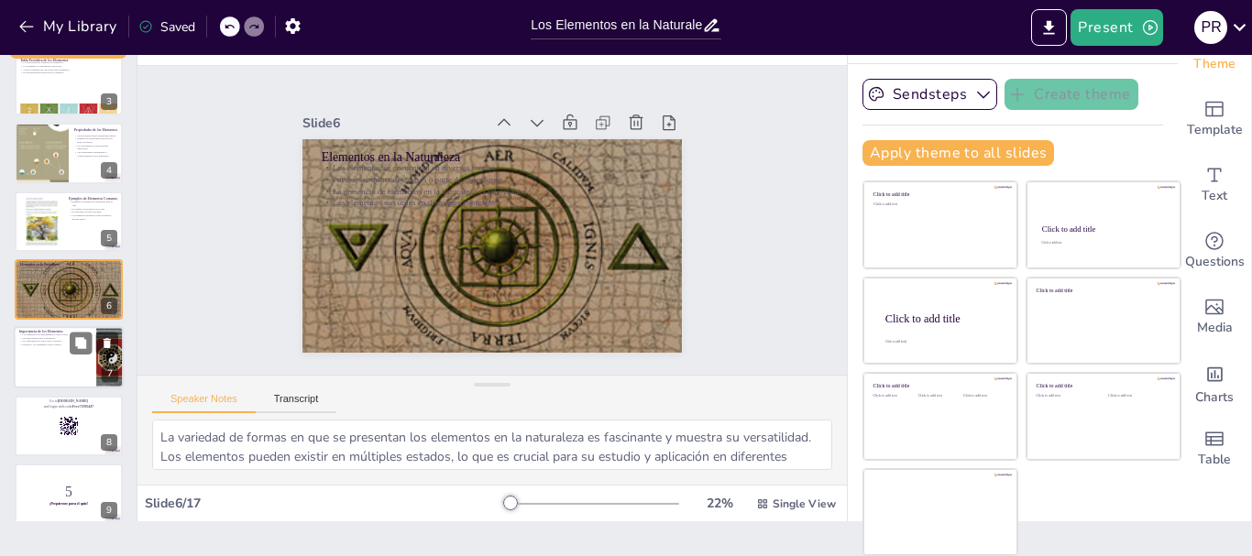
click at [77, 359] on div at bounding box center [69, 358] width 110 height 62
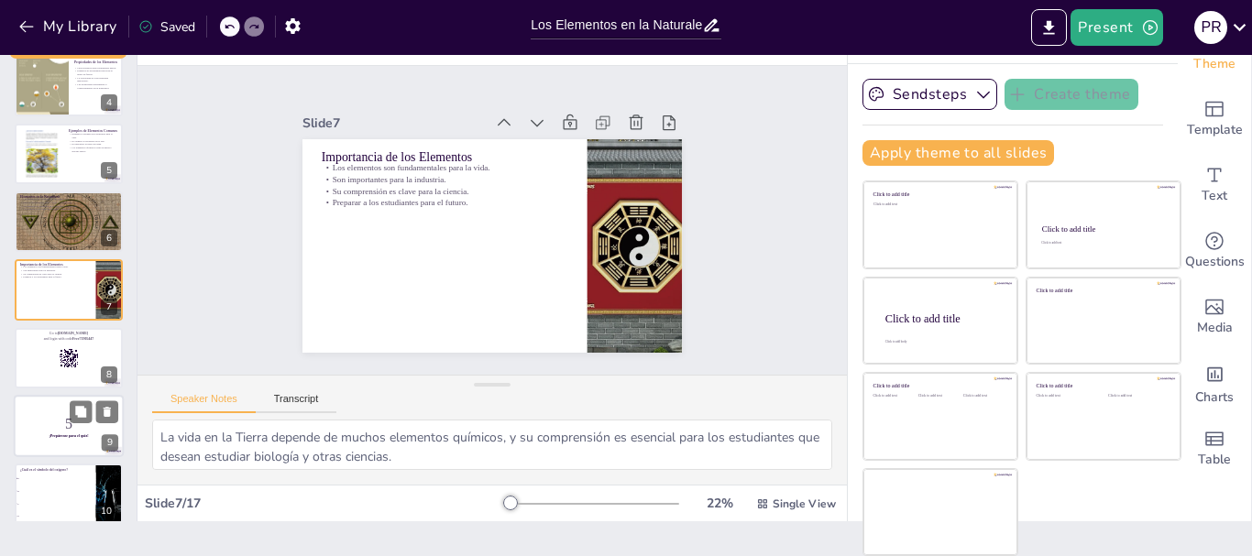
click at [65, 424] on p "5" at bounding box center [68, 424] width 99 height 20
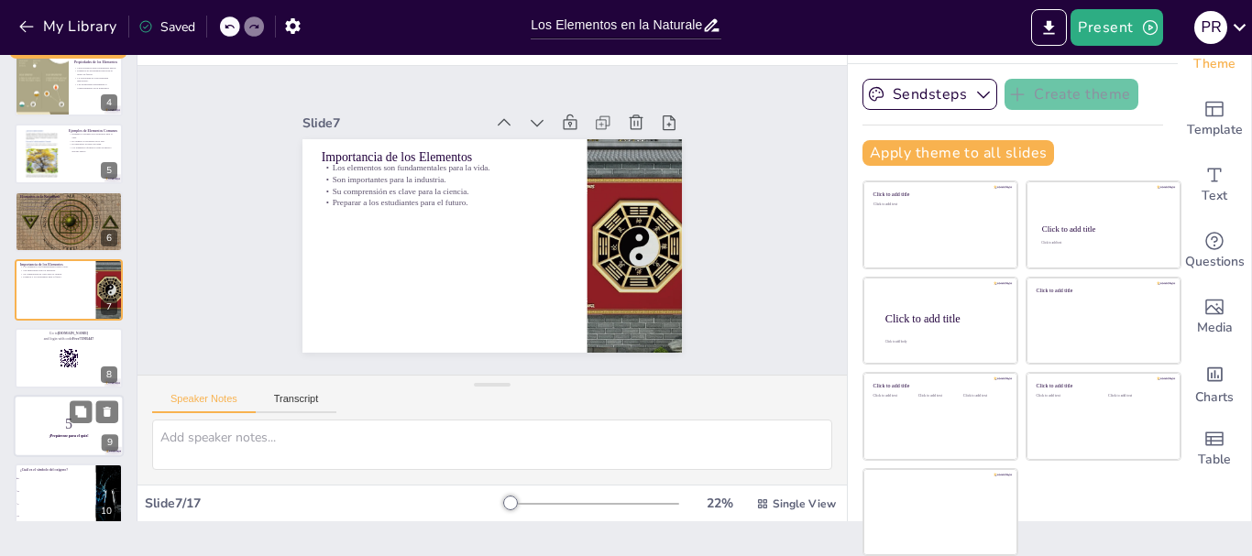
scroll to position [359, 0]
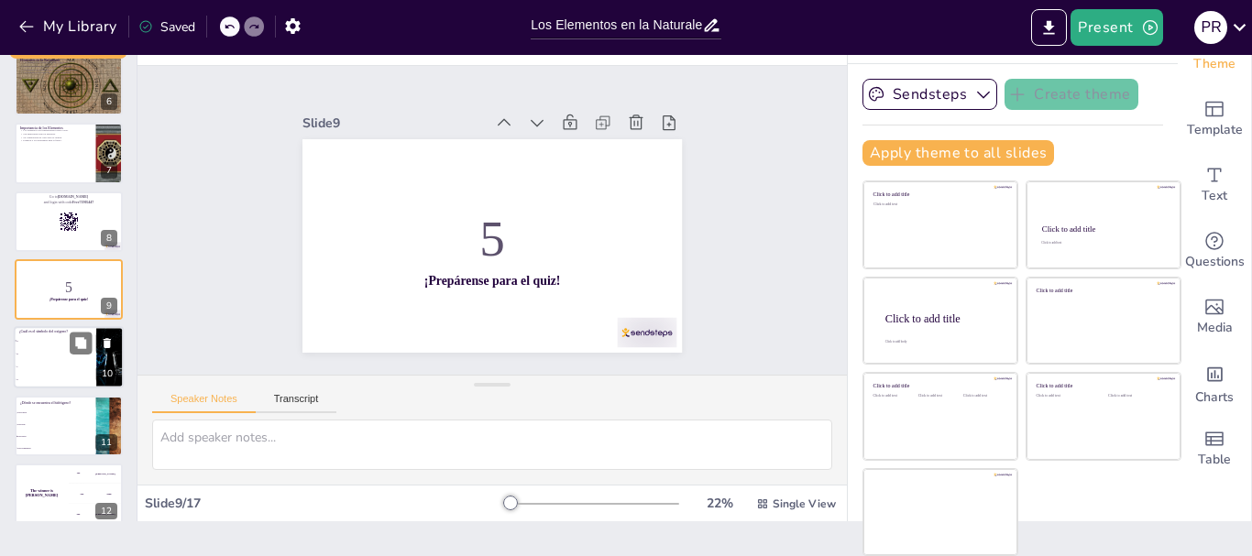
click at [73, 375] on li "N" at bounding box center [55, 380] width 82 height 13
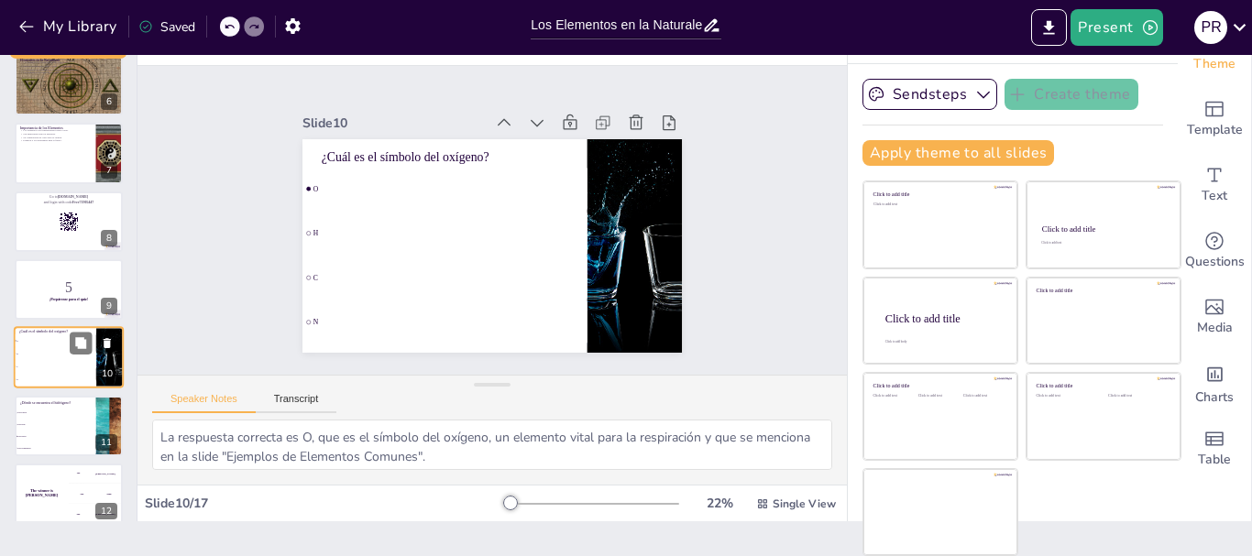
scroll to position [427, 0]
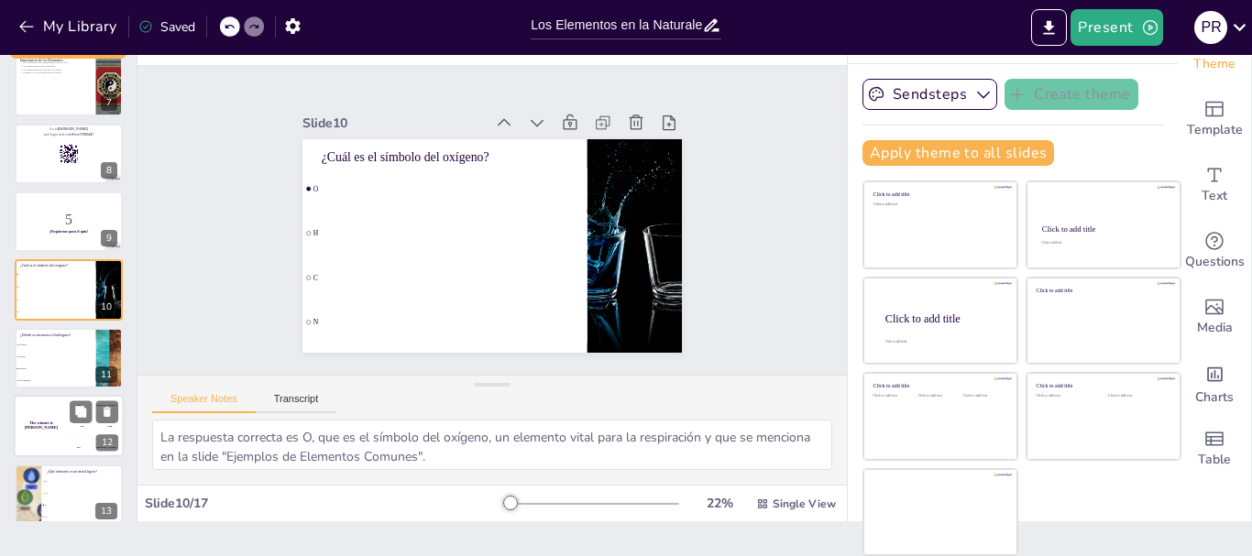
click at [54, 426] on h4 "The winner is [PERSON_NAME]" at bounding box center [41, 426] width 55 height 9
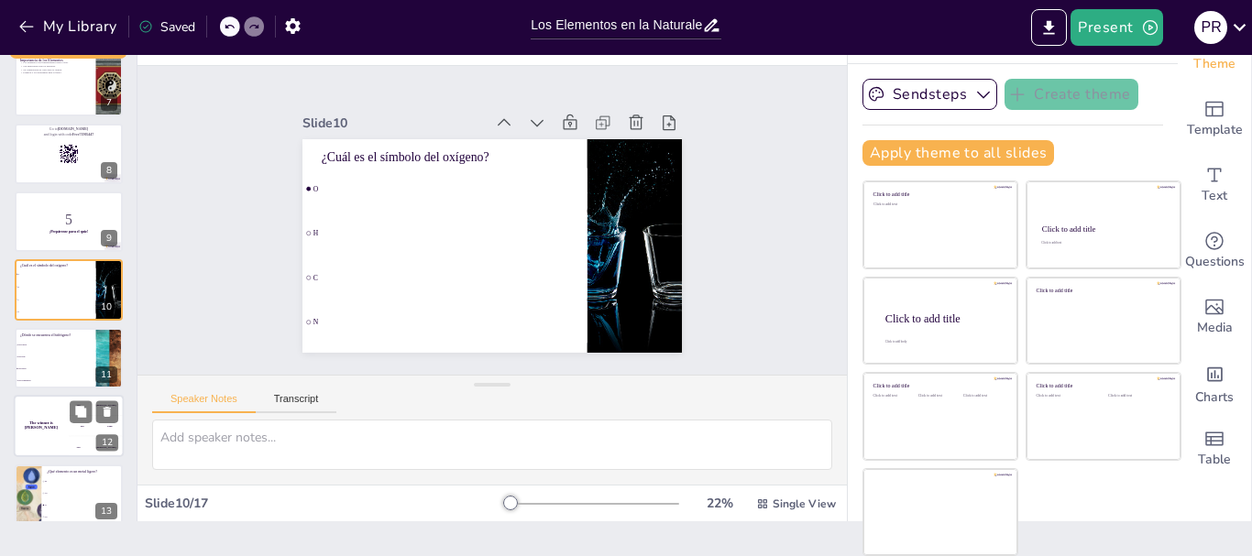
scroll to position [564, 0]
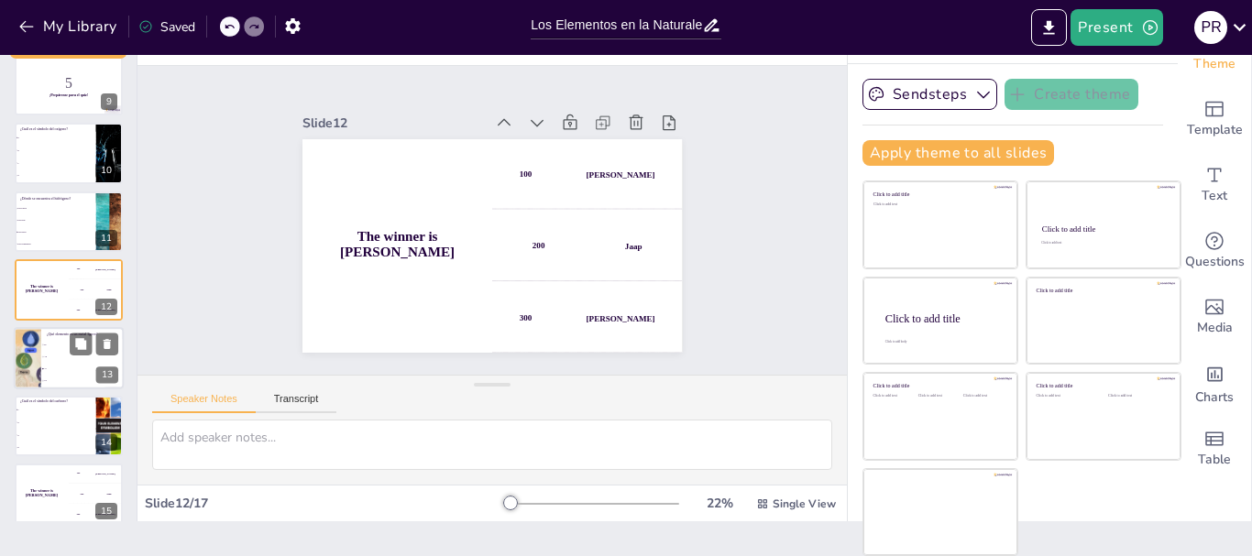
click at [54, 358] on li "Au" at bounding box center [82, 357] width 82 height 12
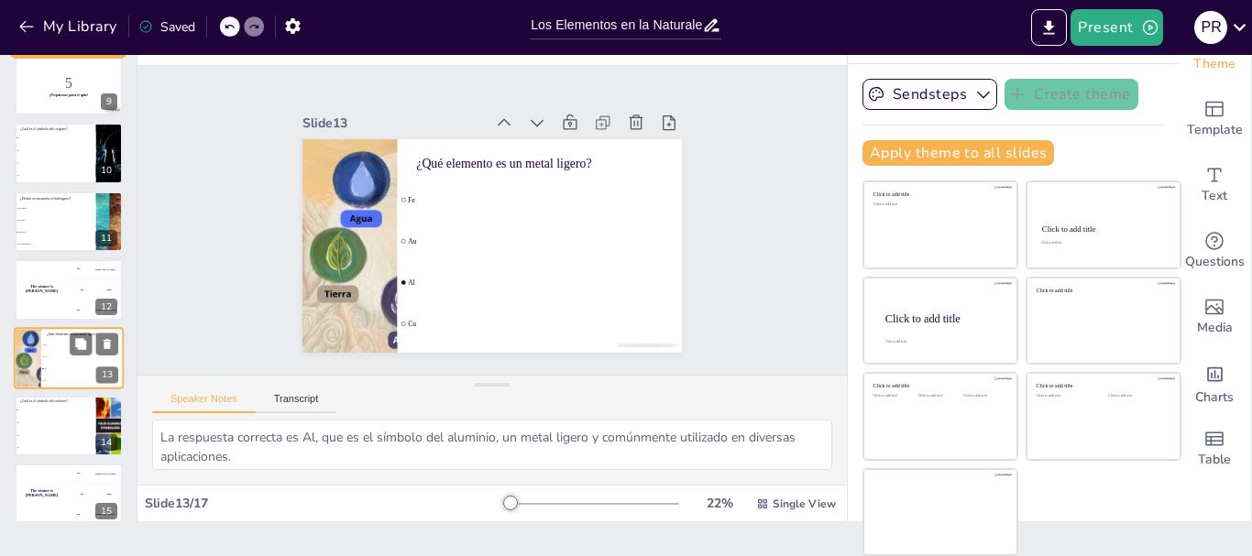
scroll to position [631, 0]
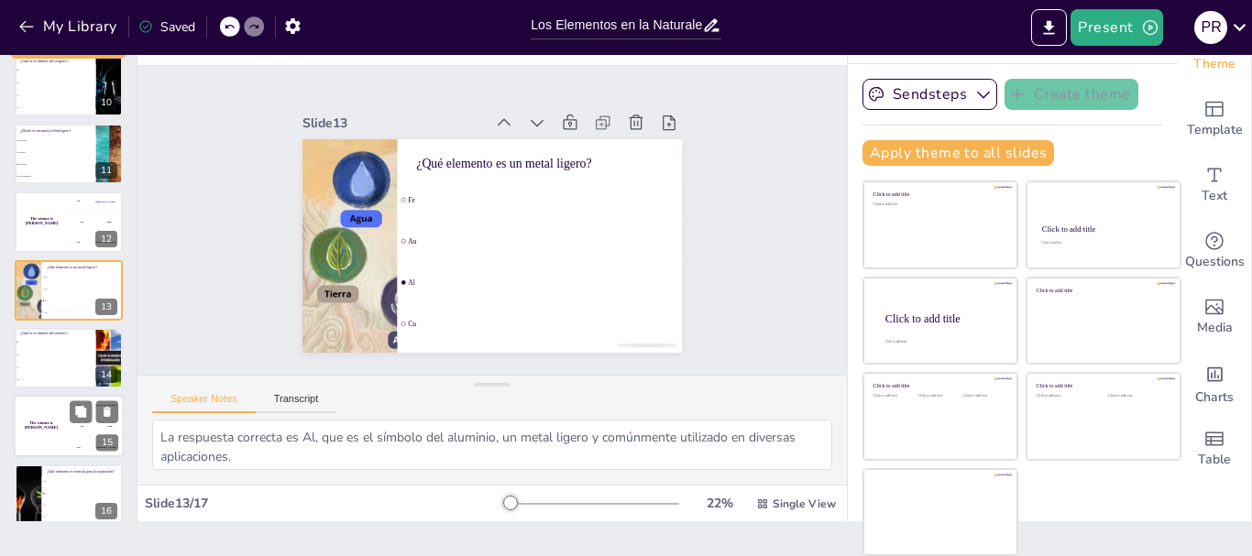
click at [51, 415] on div "The winner is [PERSON_NAME]" at bounding box center [41, 427] width 55 height 62
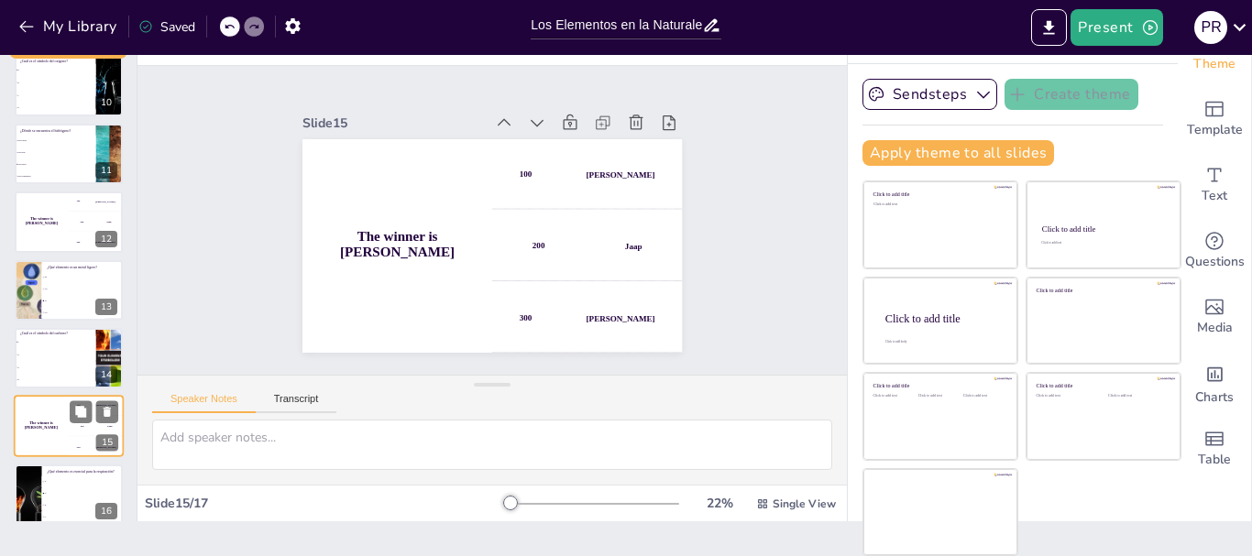
scroll to position [718, 0]
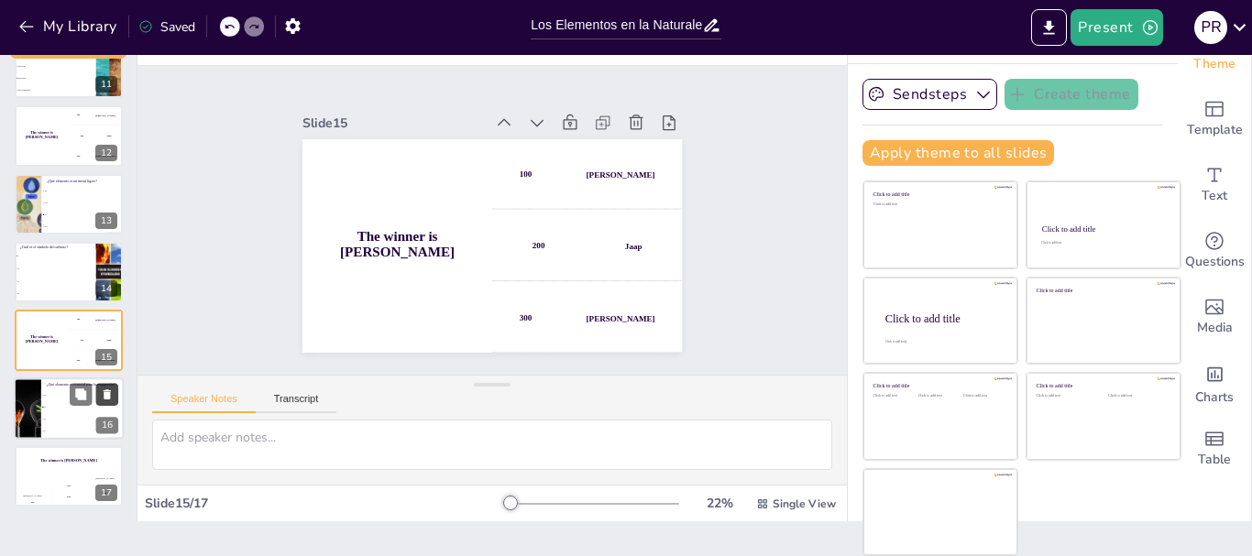
click at [110, 390] on icon at bounding box center [107, 395] width 7 height 10
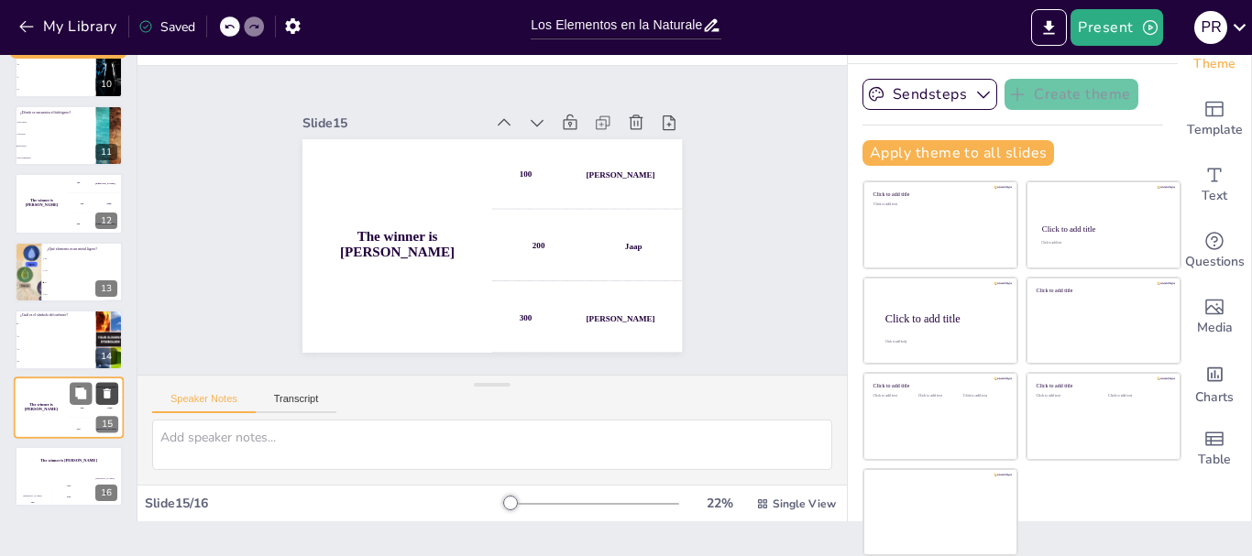
click at [104, 385] on button at bounding box center [107, 394] width 22 height 22
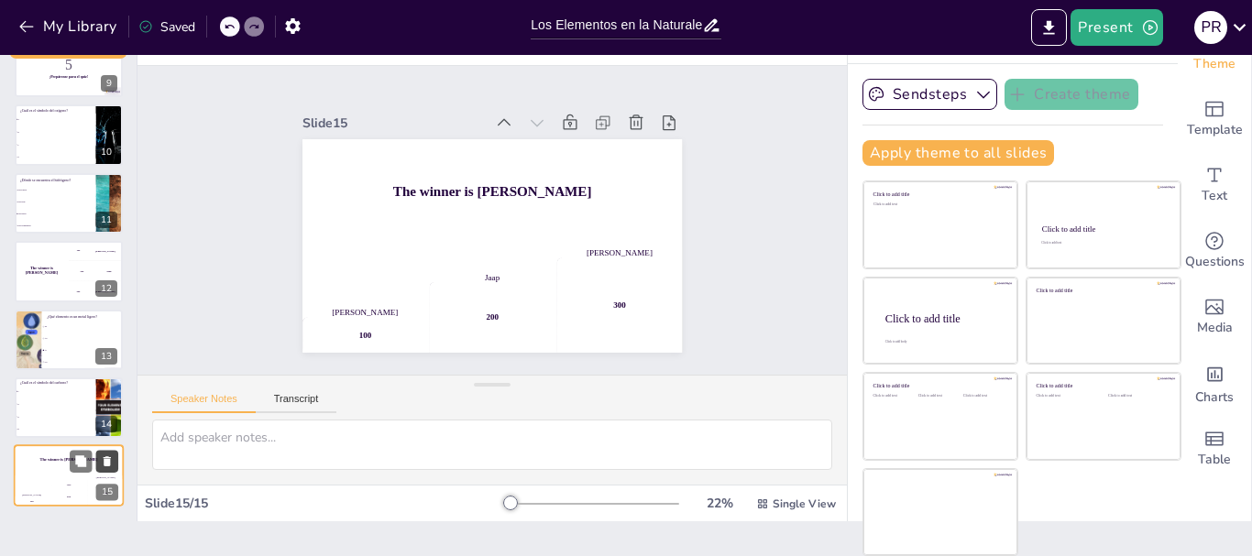
scroll to position [582, 0]
click at [110, 380] on div at bounding box center [110, 408] width 96 height 62
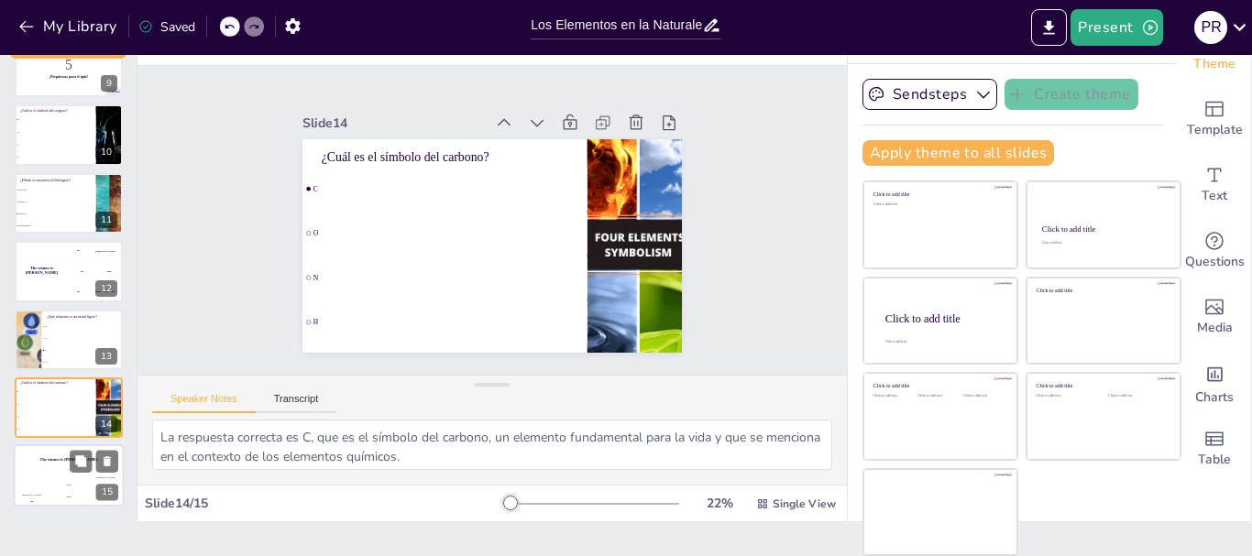
click at [56, 471] on div "The winner is [PERSON_NAME]" at bounding box center [69, 460] width 110 height 31
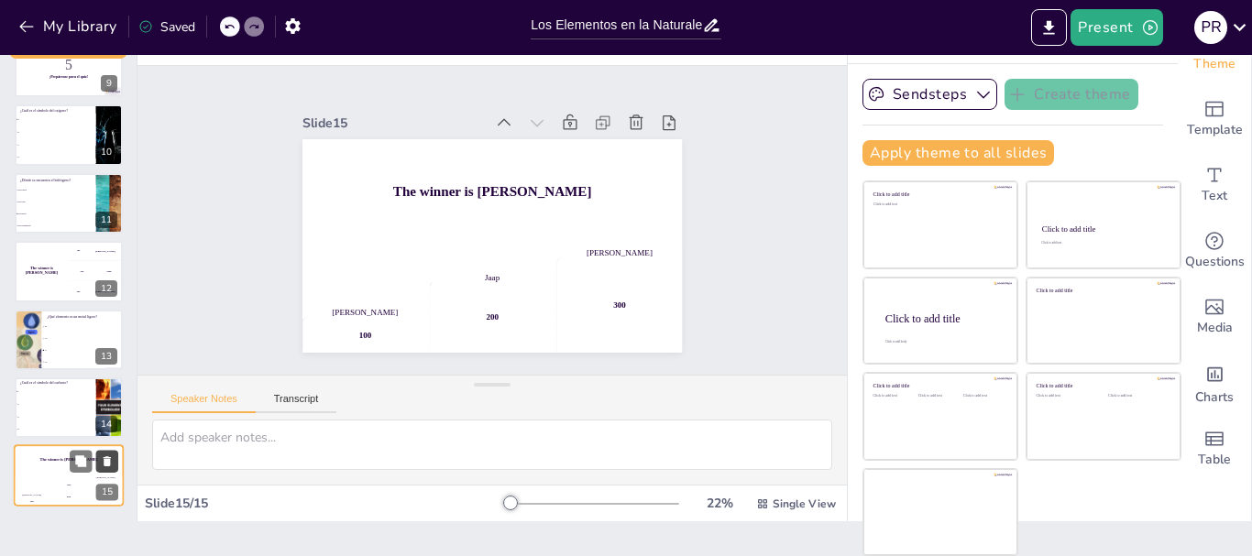
click at [111, 457] on icon at bounding box center [107, 461] width 13 height 13
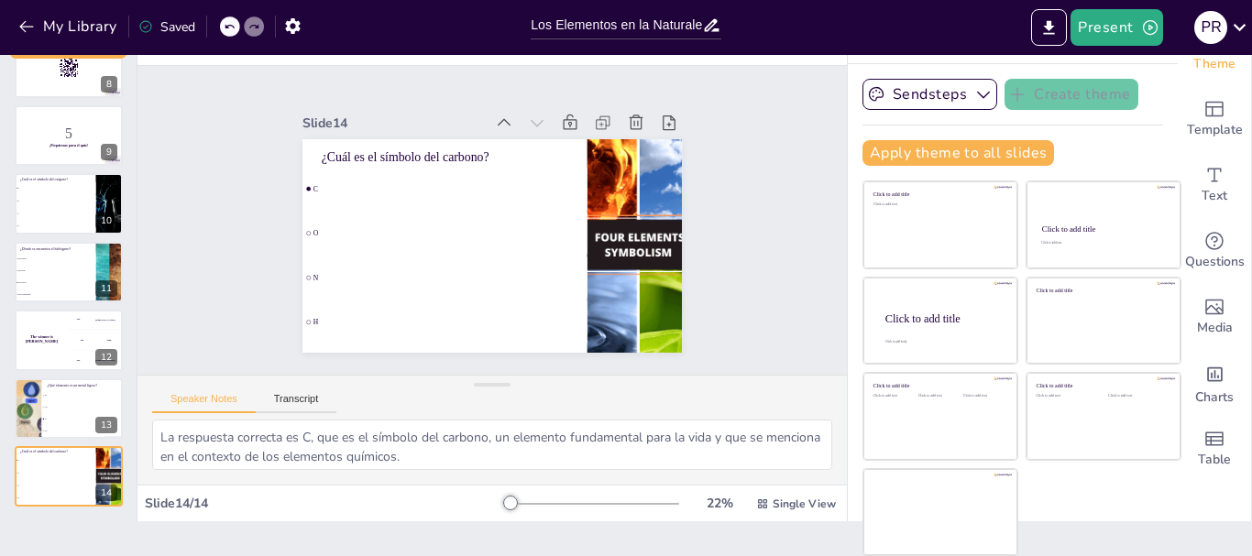
scroll to position [513, 0]
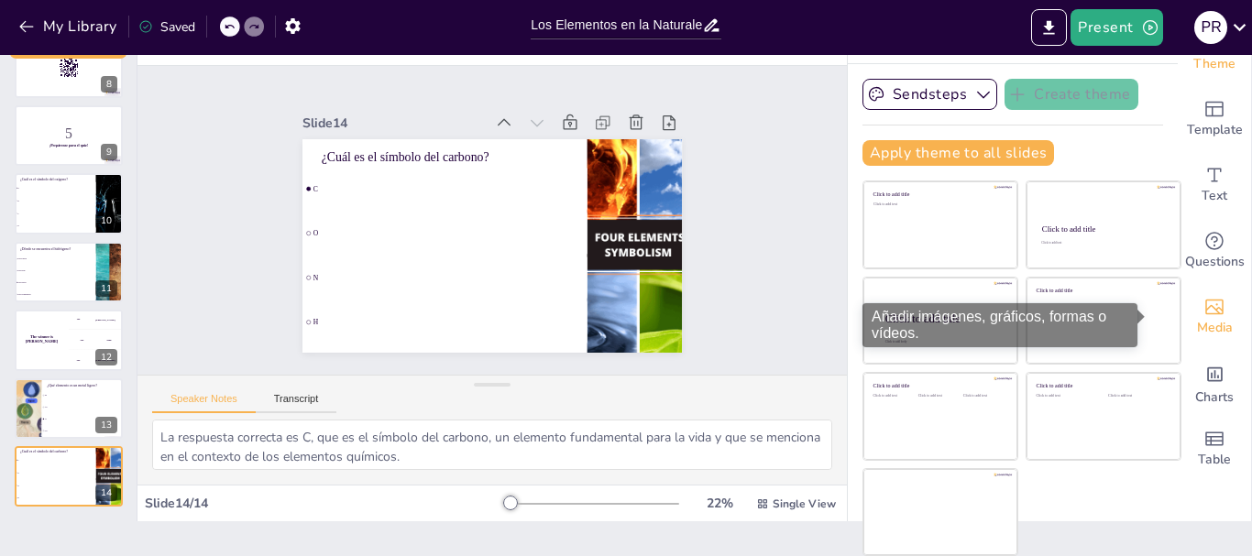
click at [1197, 333] on span "Media" at bounding box center [1215, 328] width 36 height 20
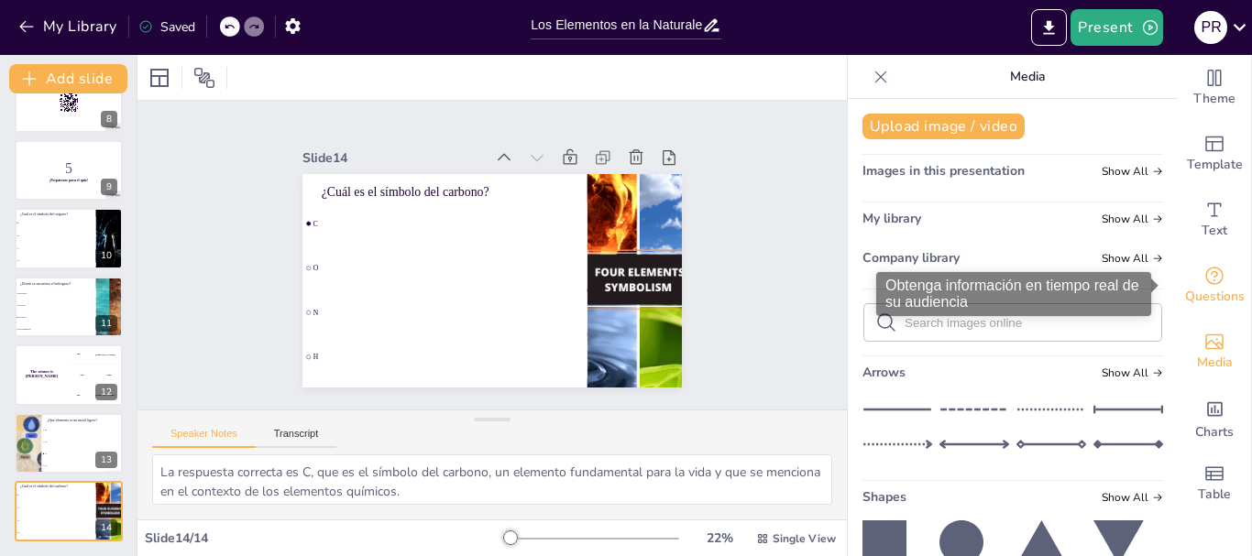
click at [1191, 291] on span "Questions" at bounding box center [1215, 297] width 60 height 20
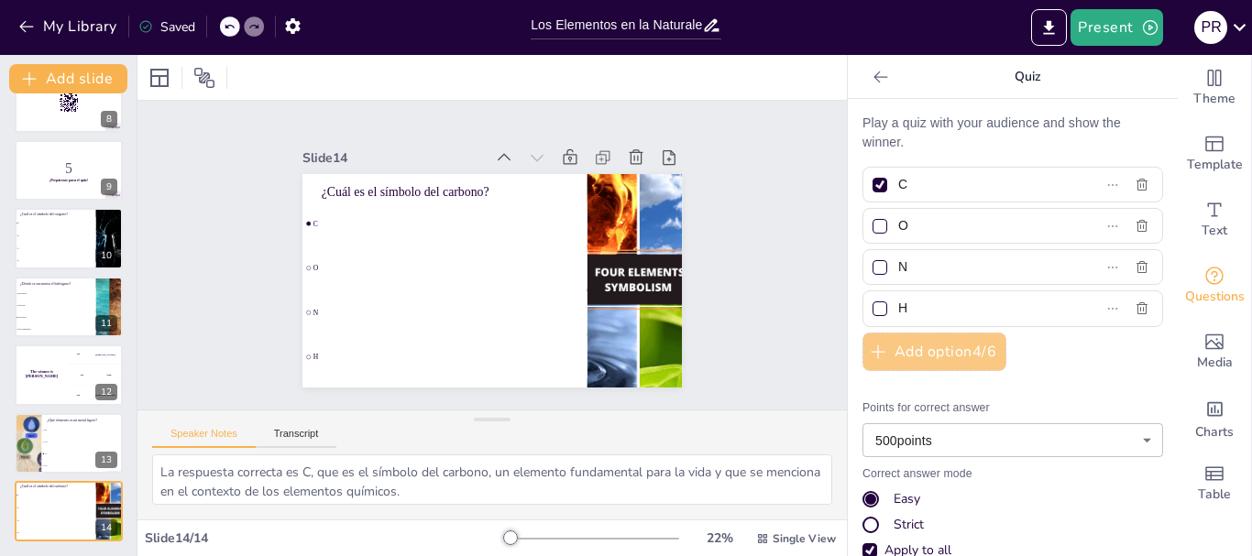
click at [959, 341] on button "Add option 4 / 6" at bounding box center [934, 352] width 144 height 38
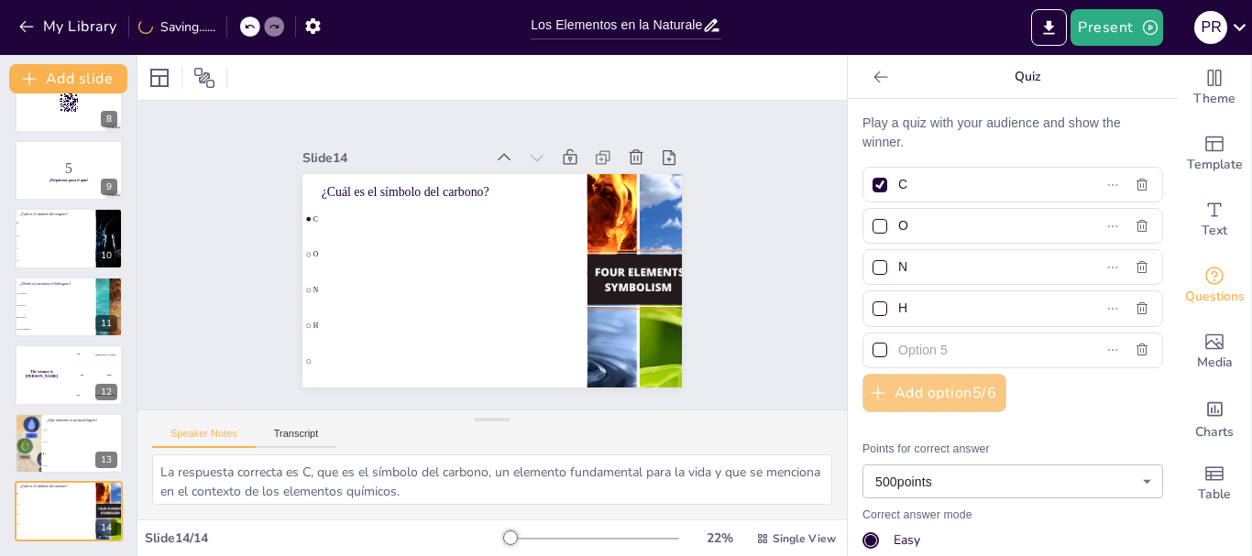
click at [959, 341] on input "text" at bounding box center [982, 350] width 168 height 27
click at [257, 29] on icon at bounding box center [253, 26] width 11 height 11
click at [161, 88] on icon at bounding box center [159, 78] width 22 height 22
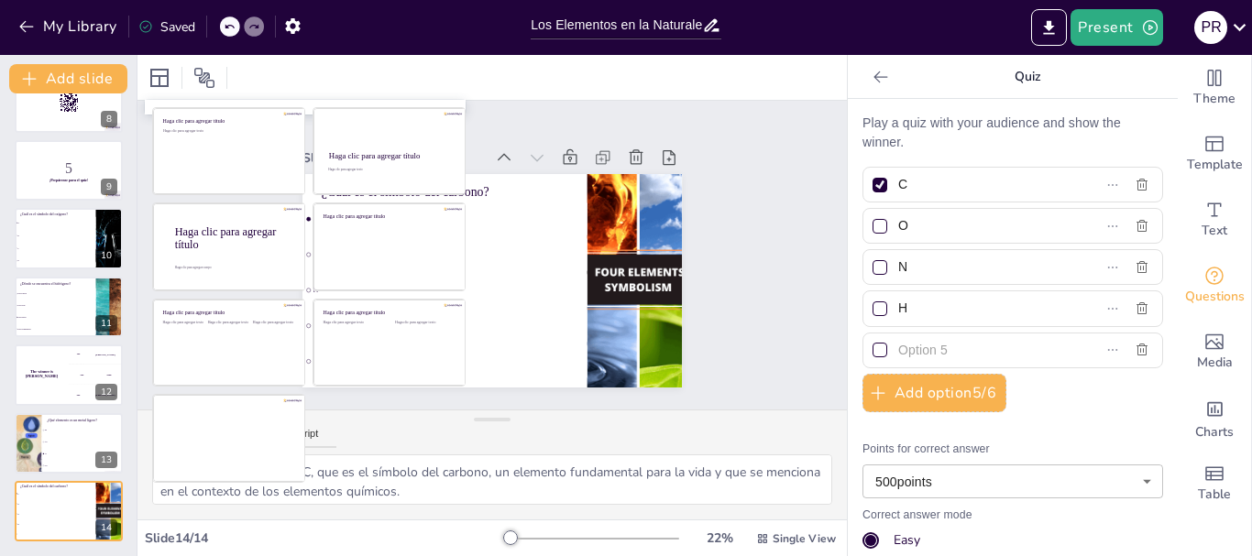
click at [697, 163] on div "Slide 1 Los Elementos en la Naturaleza: Símbolos y Características Esta present…" at bounding box center [492, 255] width 508 height 314
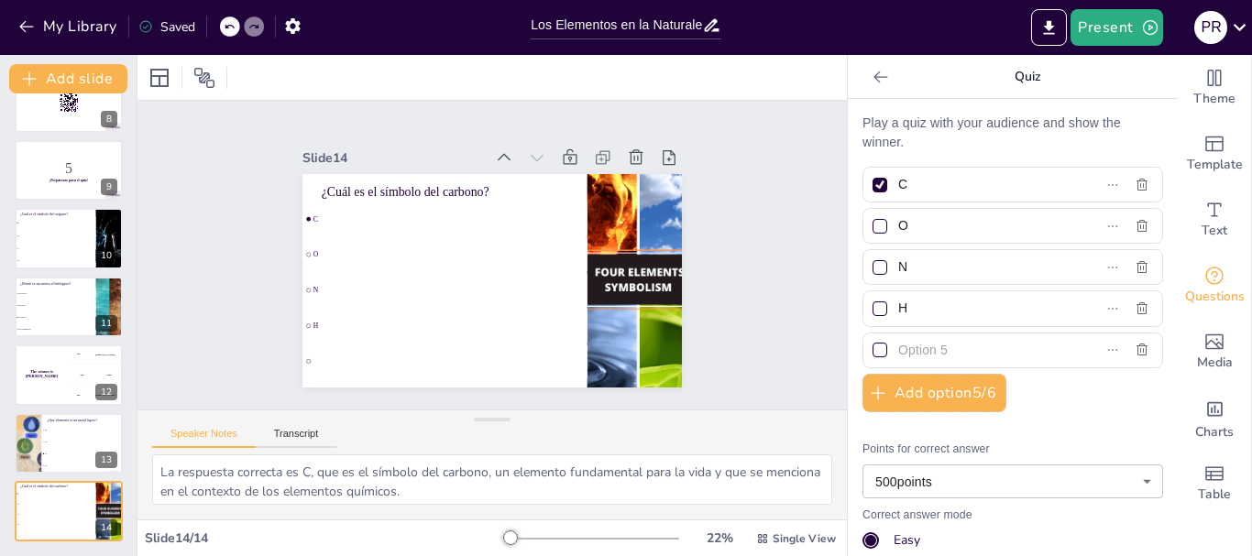
drag, startPoint x: 1251, startPoint y: 184, endPoint x: 1251, endPoint y: 244, distance: 59.6
click at [1251, 242] on div "Theme Template Text Questions Media Charts Table" at bounding box center [1215, 305] width 74 height 501
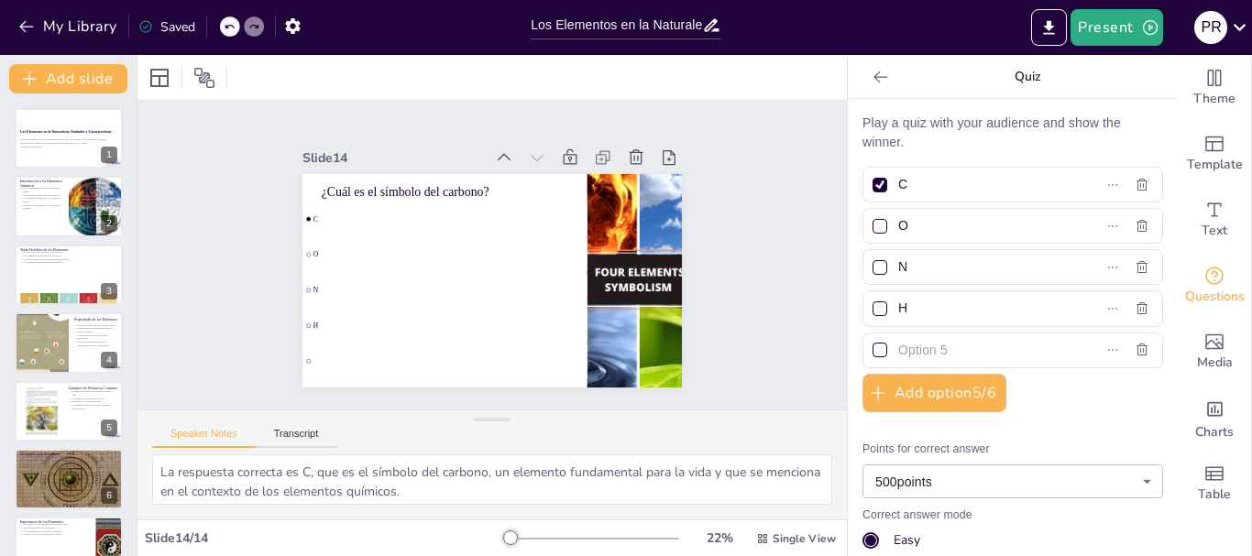
click at [766, 70] on div at bounding box center [491, 77] width 709 height 45
click at [1238, 28] on icon at bounding box center [1239, 27] width 13 height 7
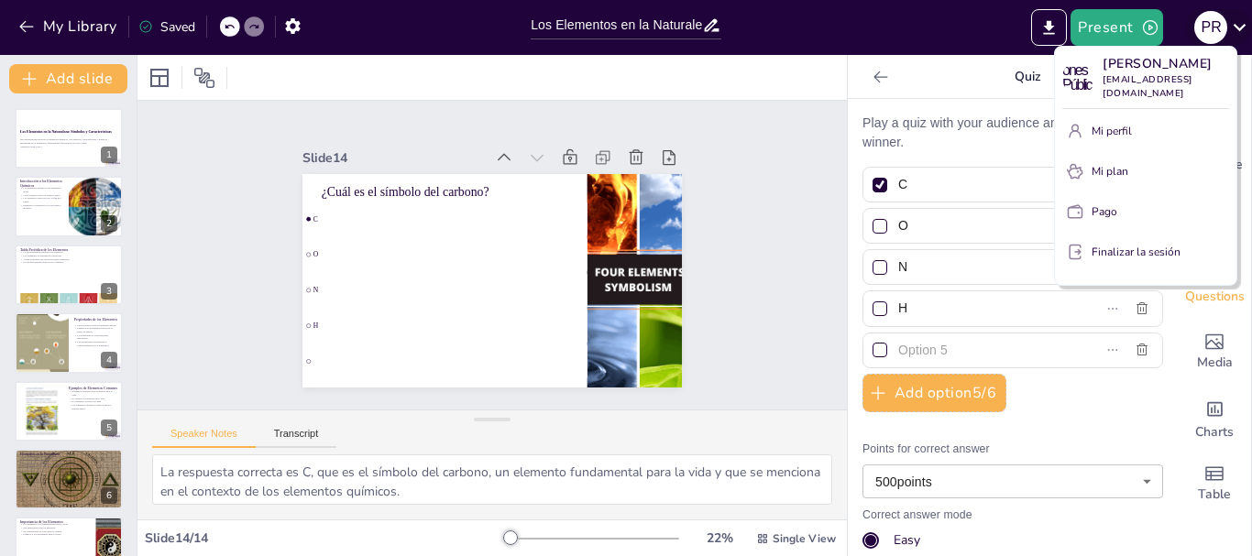
click at [1238, 28] on div at bounding box center [626, 278] width 1252 height 556
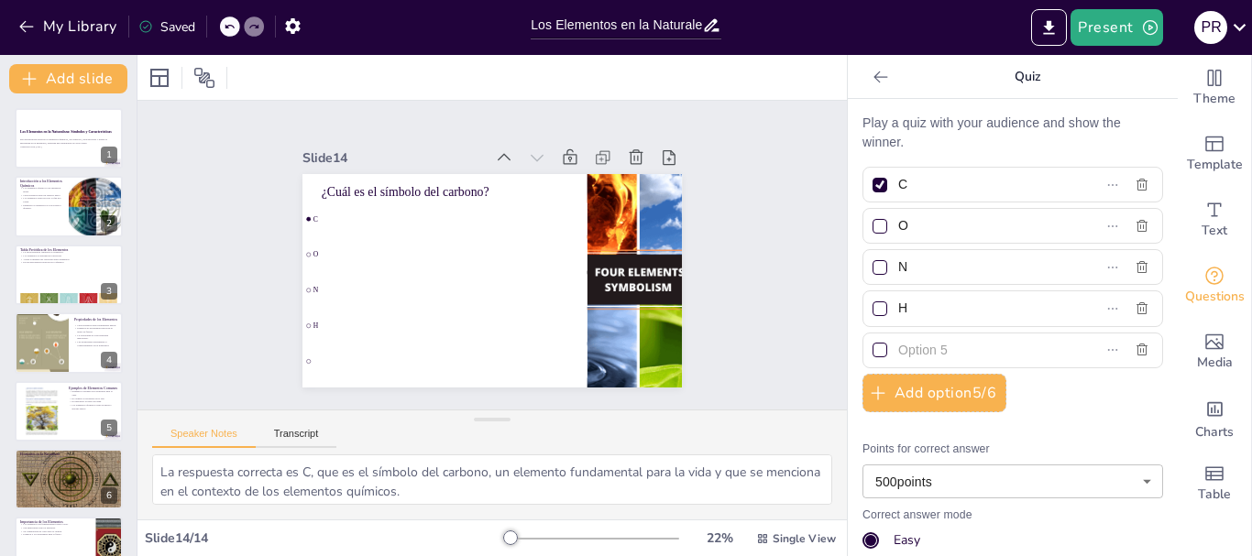
drag, startPoint x: 1251, startPoint y: 272, endPoint x: 1251, endPoint y: 357, distance: 85.2
click at [1251, 357] on div "Theme Template Text Questions Media Charts Table" at bounding box center [1215, 305] width 74 height 501
click at [867, 541] on div "Easy" at bounding box center [1012, 541] width 301 height 18
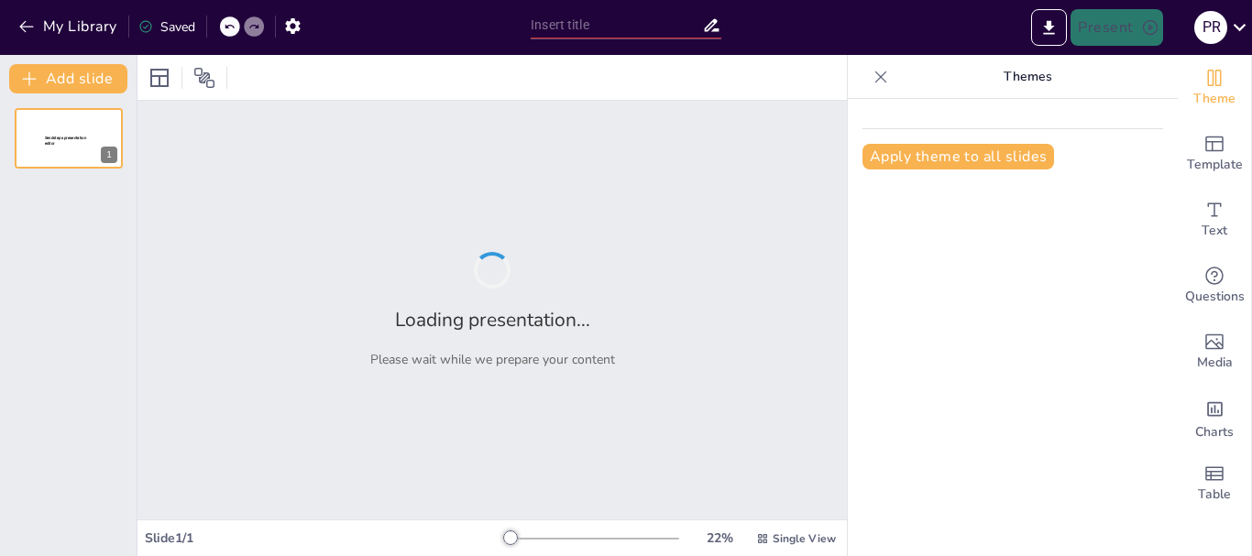
type input "Los Elementos en la Naturaleza: Símbolos y Características"
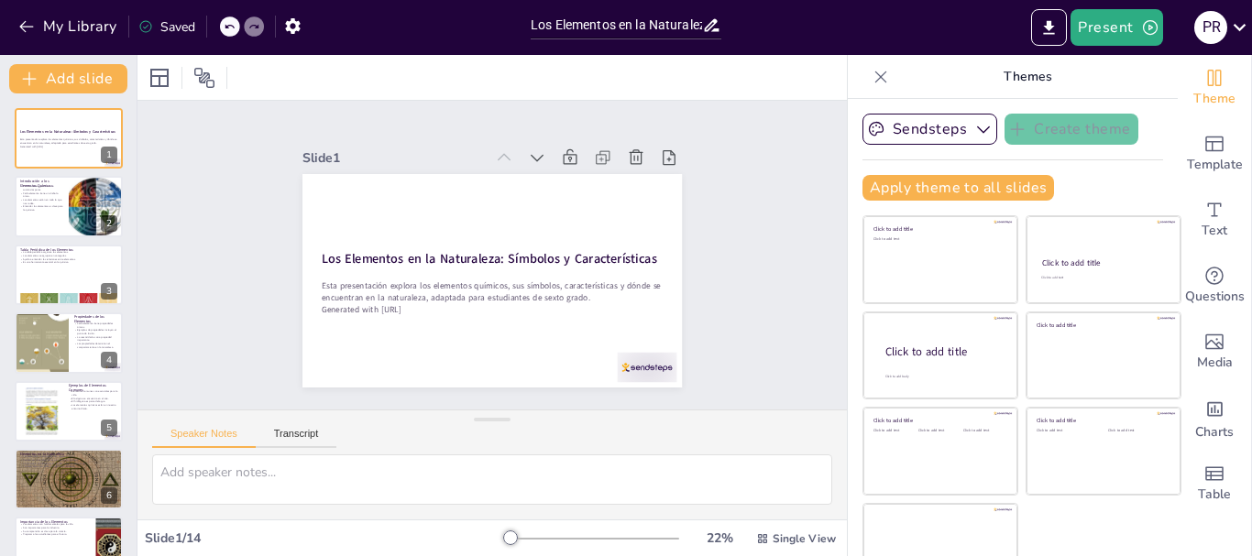
checkbox input "true"
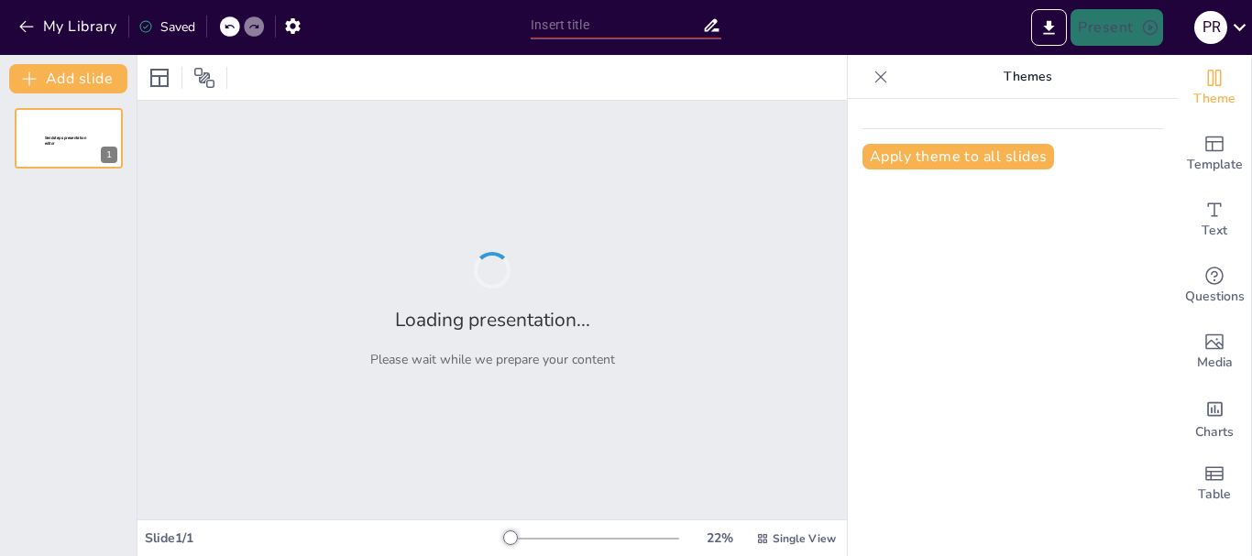
type input "Los Elementos en la Naturaleza: Símbolos y Características"
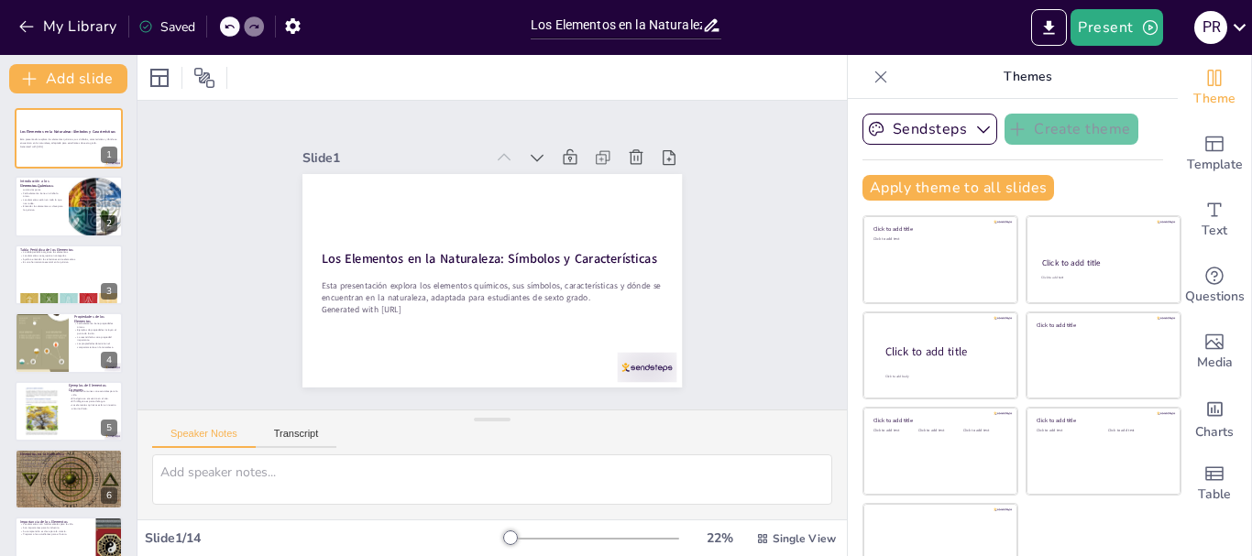
checkbox input "true"
